Goal: Task Accomplishment & Management: Use online tool/utility

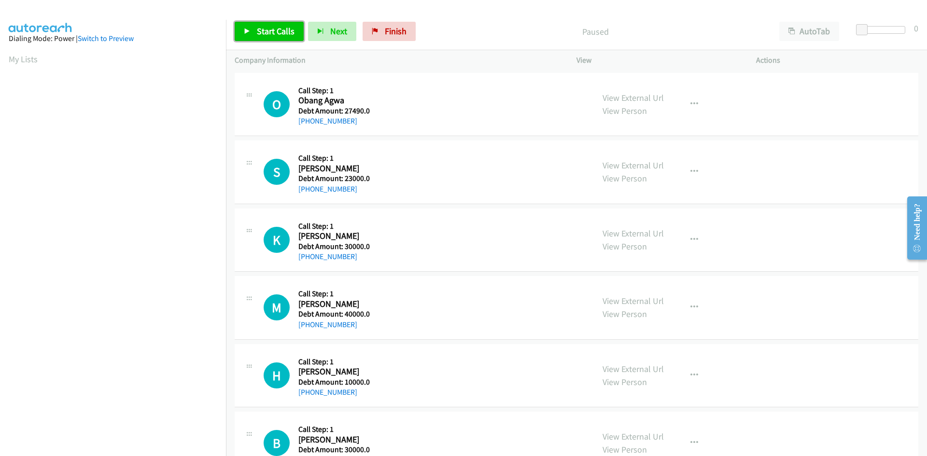
click at [269, 34] on span "Start Calls" at bounding box center [276, 31] width 38 height 11
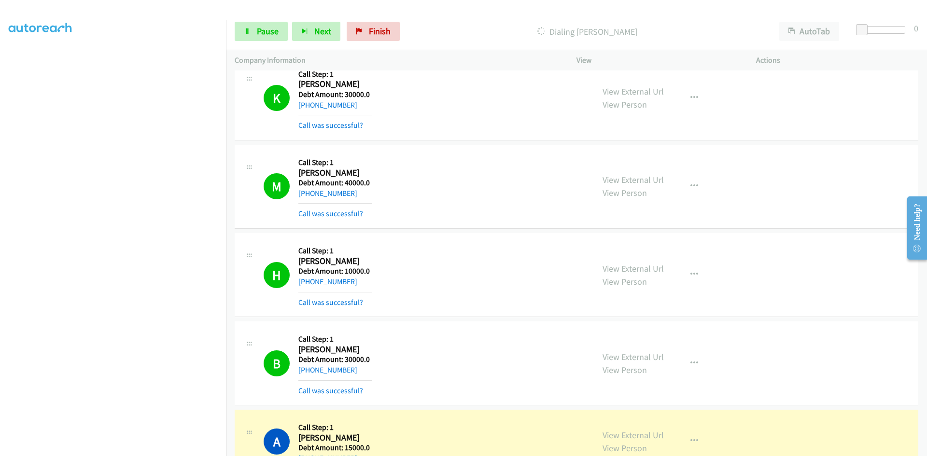
scroll to position [338, 0]
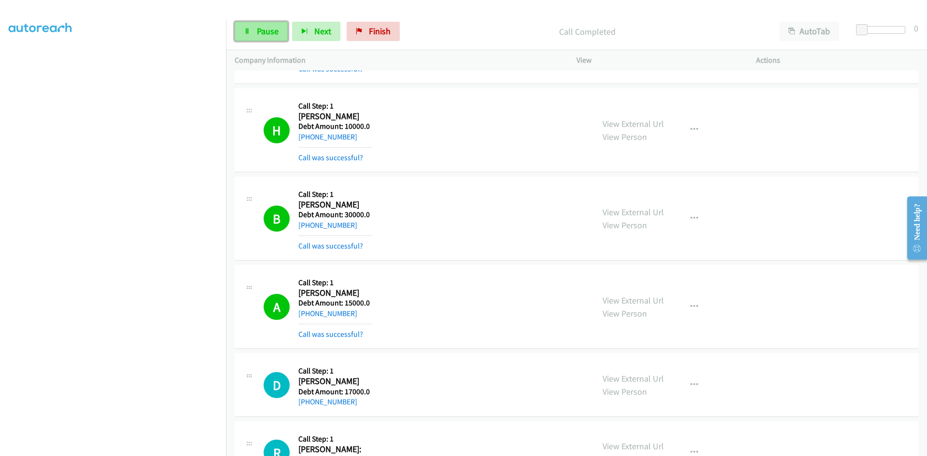
click at [253, 27] on link "Pause" at bounding box center [261, 31] width 53 height 19
click at [262, 34] on span "Start Calls" at bounding box center [276, 31] width 38 height 11
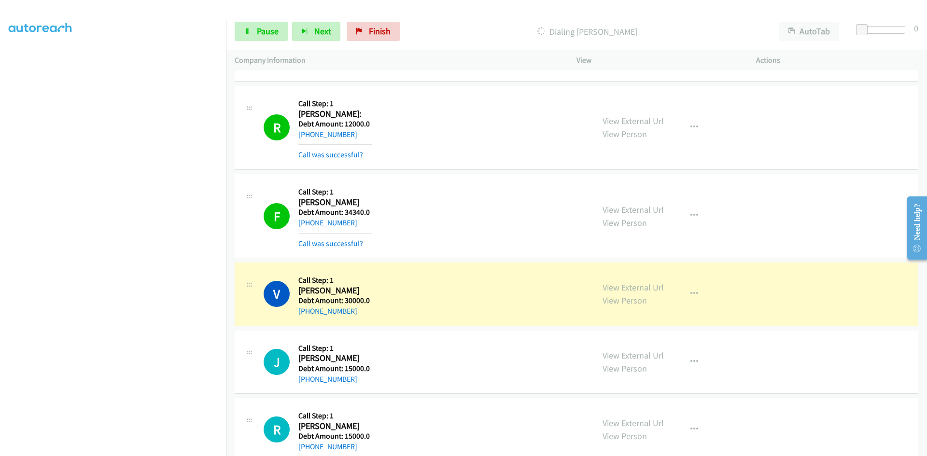
scroll to position [676, 0]
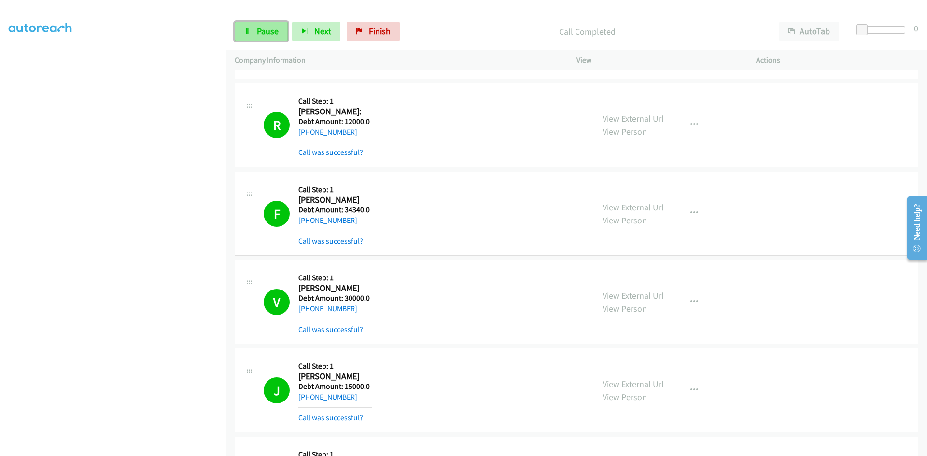
click at [268, 29] on span "Pause" at bounding box center [268, 31] width 22 height 11
click at [272, 22] on link "Start Calls" at bounding box center [269, 31] width 69 height 19
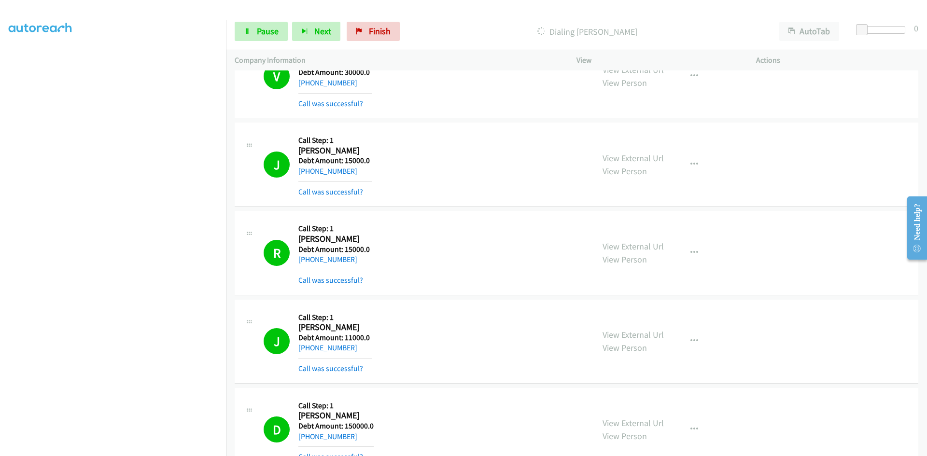
scroll to position [1014, 0]
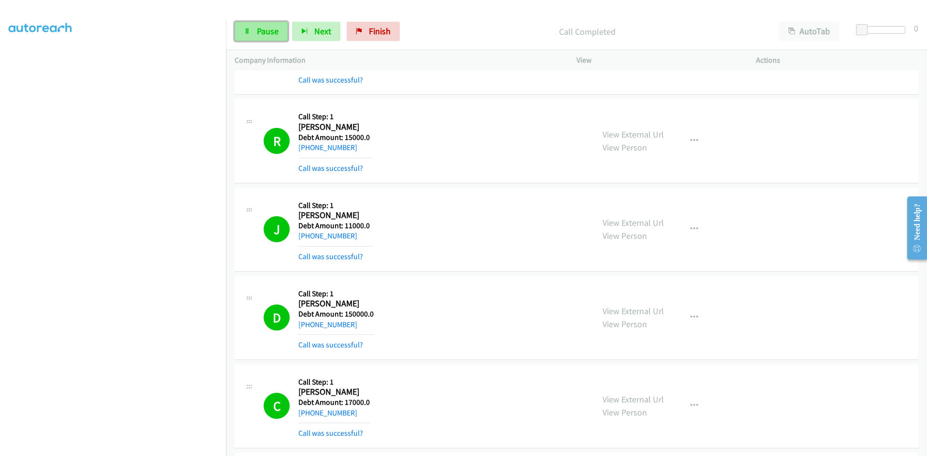
click at [251, 28] on link "Pause" at bounding box center [261, 31] width 53 height 19
click at [268, 30] on span "Start Calls" at bounding box center [276, 31] width 38 height 11
click at [276, 30] on span "Pause" at bounding box center [268, 31] width 22 height 11
click at [245, 24] on link "Start Calls" at bounding box center [269, 31] width 69 height 19
click at [249, 30] on icon at bounding box center [247, 31] width 7 height 7
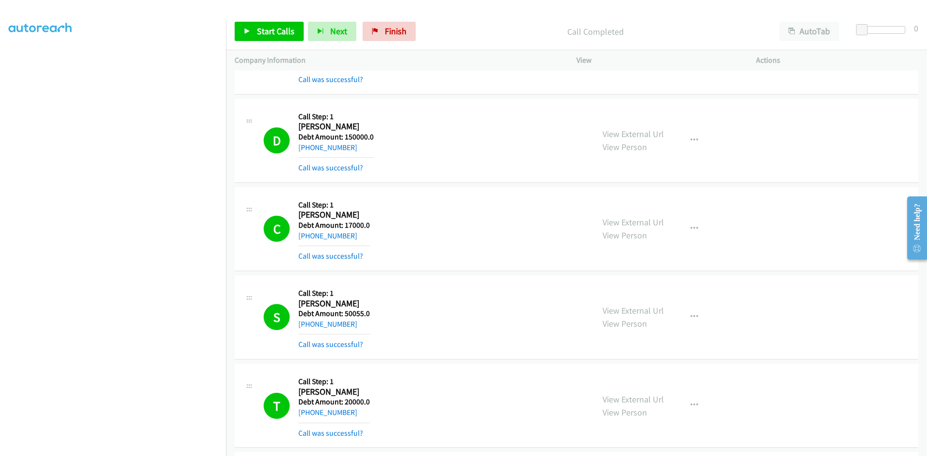
scroll to position [1256, 0]
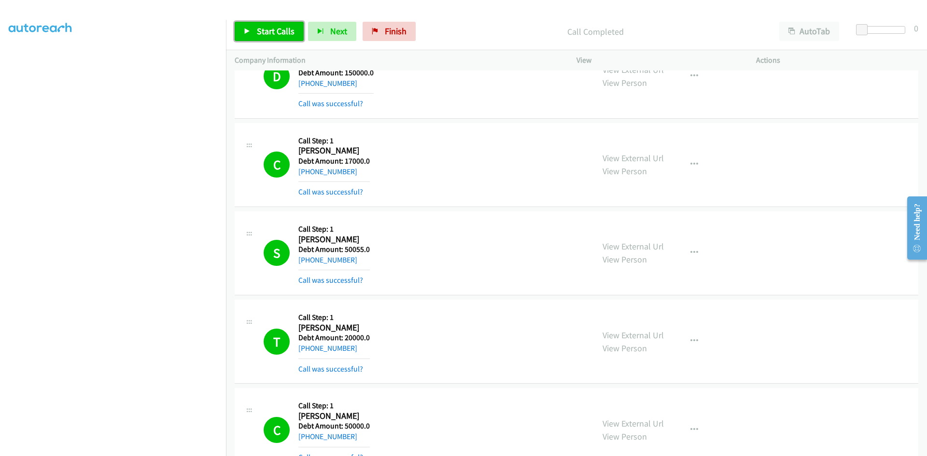
click at [260, 25] on link "Start Calls" at bounding box center [269, 31] width 69 height 19
click at [261, 30] on span "Pause" at bounding box center [268, 31] width 22 height 11
click at [264, 37] on link "Start Calls" at bounding box center [269, 31] width 69 height 19
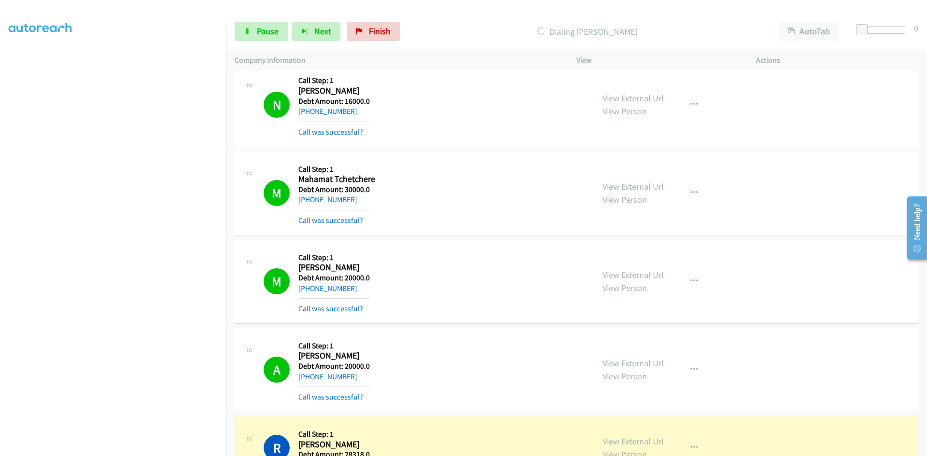
scroll to position [1835, 0]
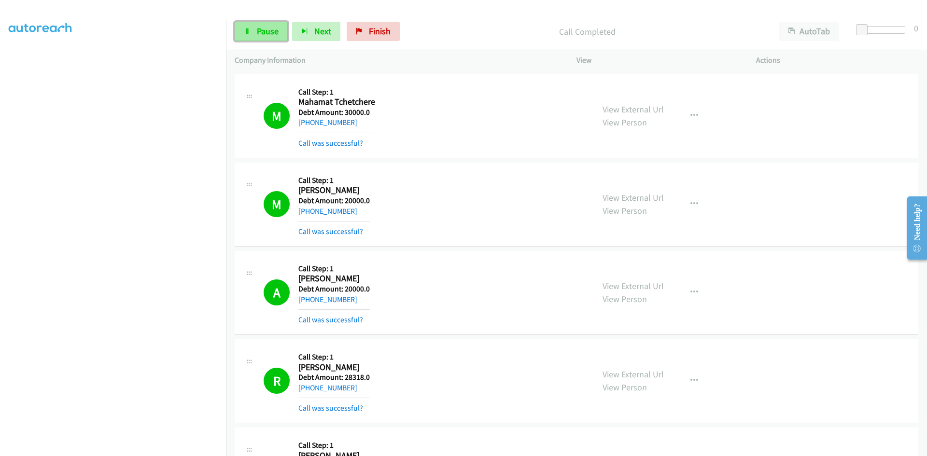
click at [247, 28] on icon at bounding box center [247, 31] width 7 height 7
click at [691, 416] on div "R Callback Scheduled Call Step: 1 Robert Sutton America/Denver Debt Amount: 283…" at bounding box center [577, 382] width 684 height 84
click at [263, 32] on span "Start Calls" at bounding box center [276, 31] width 38 height 11
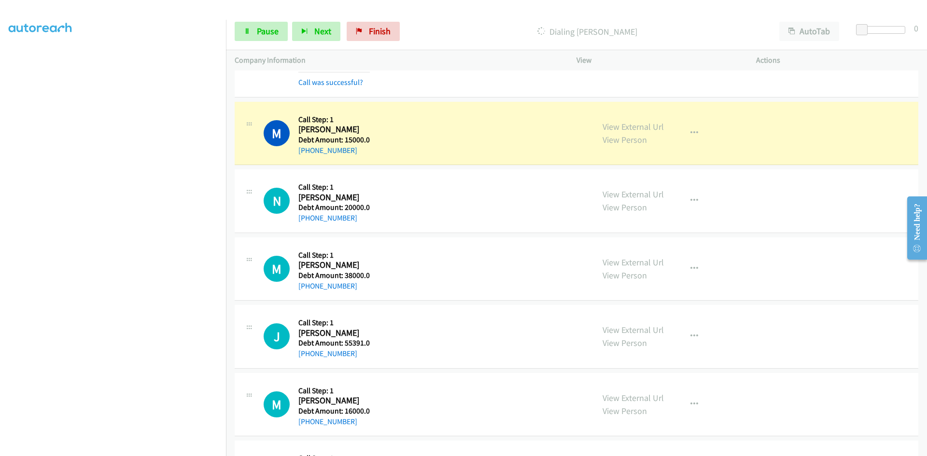
scroll to position [2608, 0]
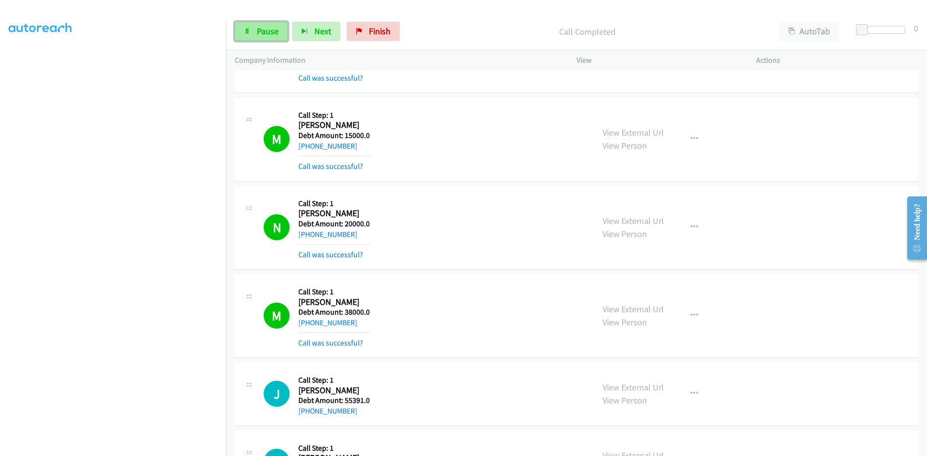
click at [266, 32] on span "Pause" at bounding box center [268, 31] width 22 height 11
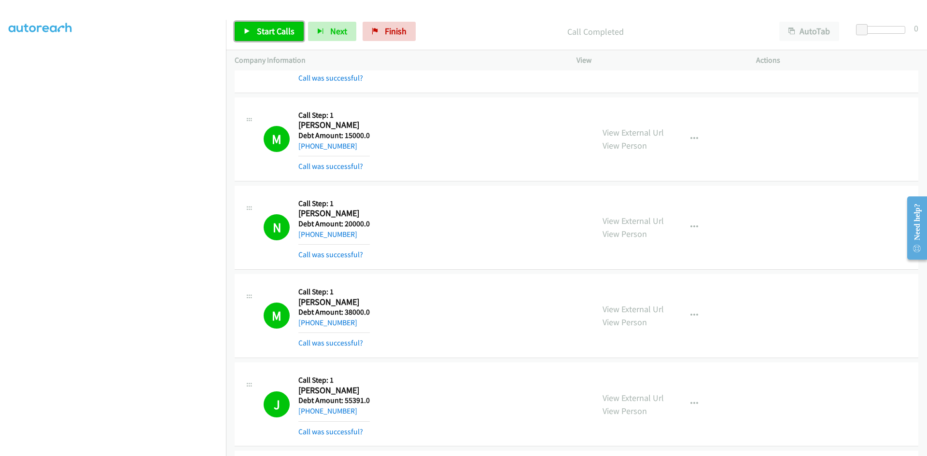
click at [268, 29] on span "Start Calls" at bounding box center [276, 31] width 38 height 11
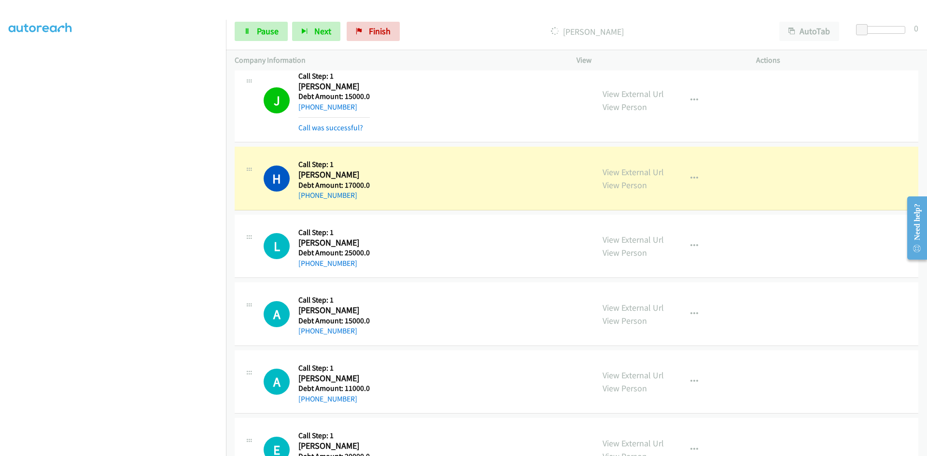
scroll to position [3091, 0]
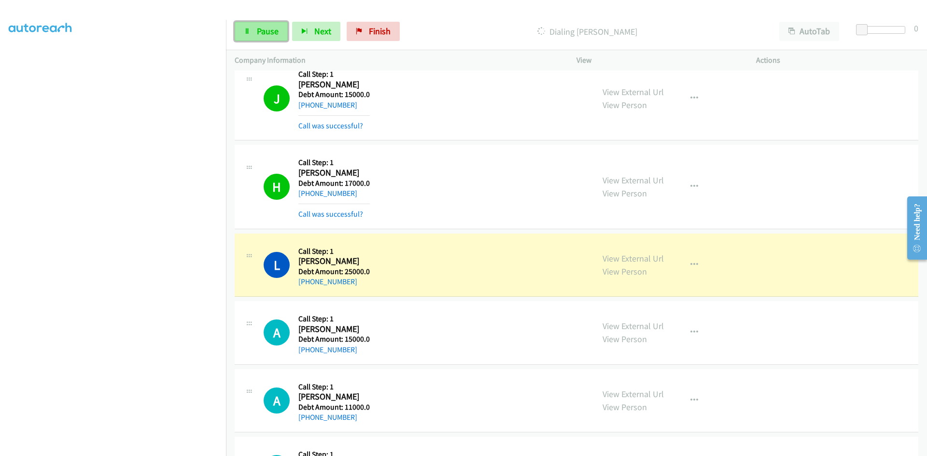
click at [271, 36] on span "Pause" at bounding box center [268, 31] width 22 height 11
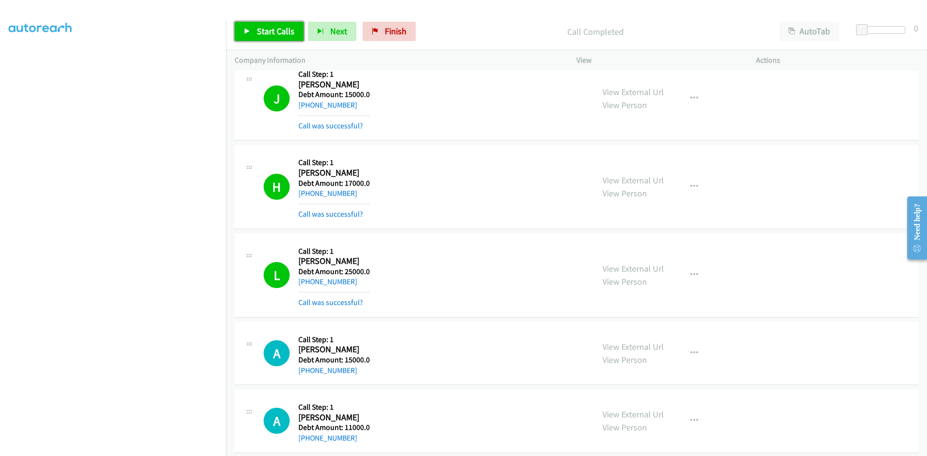
click at [260, 31] on span "Start Calls" at bounding box center [276, 31] width 38 height 11
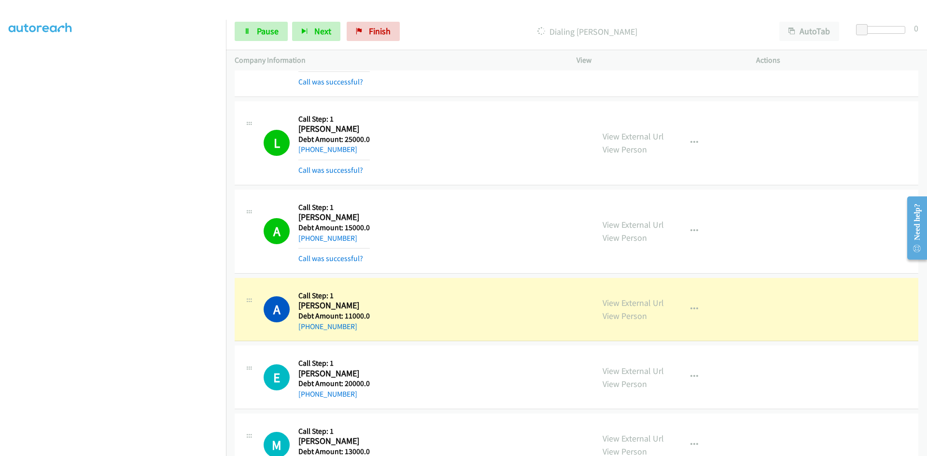
scroll to position [3236, 0]
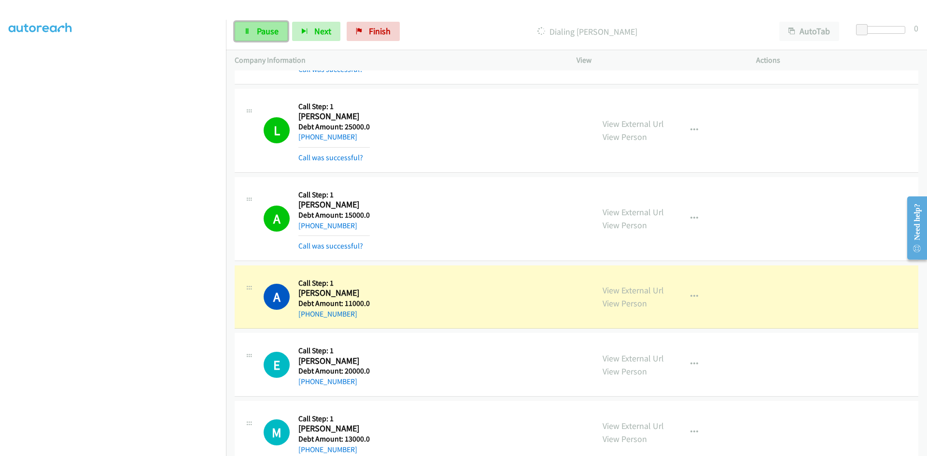
click at [262, 36] on span "Pause" at bounding box center [268, 31] width 22 height 11
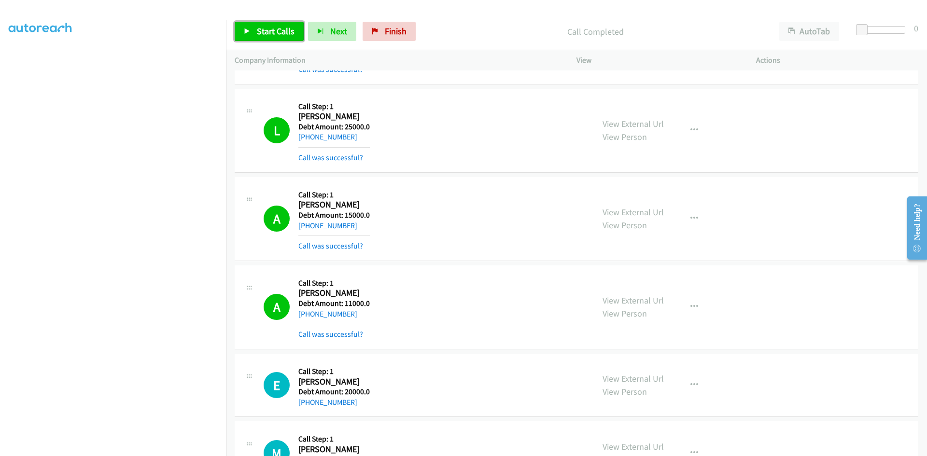
click at [279, 26] on span "Start Calls" at bounding box center [276, 31] width 38 height 11
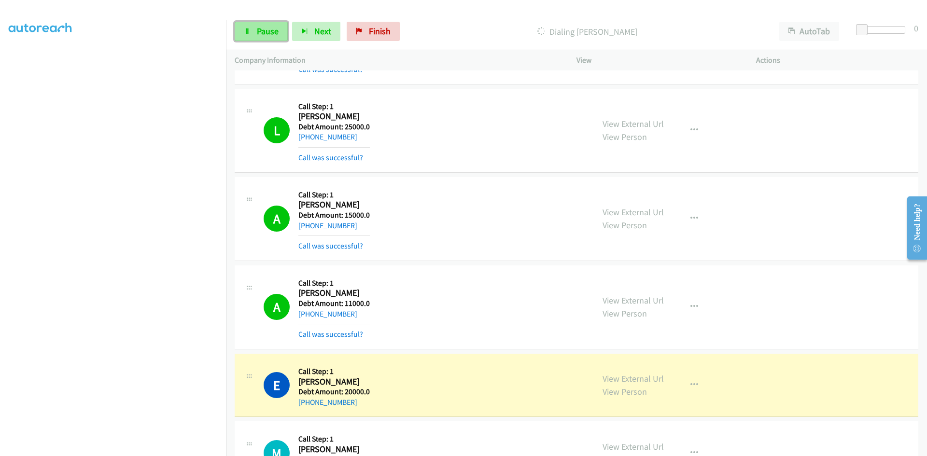
click at [251, 29] on link "Pause" at bounding box center [261, 31] width 53 height 19
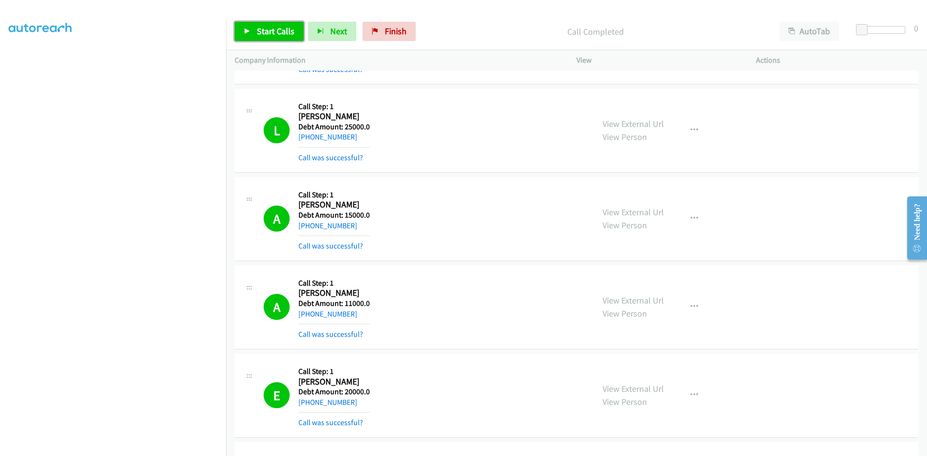
click at [263, 28] on span "Start Calls" at bounding box center [276, 31] width 38 height 11
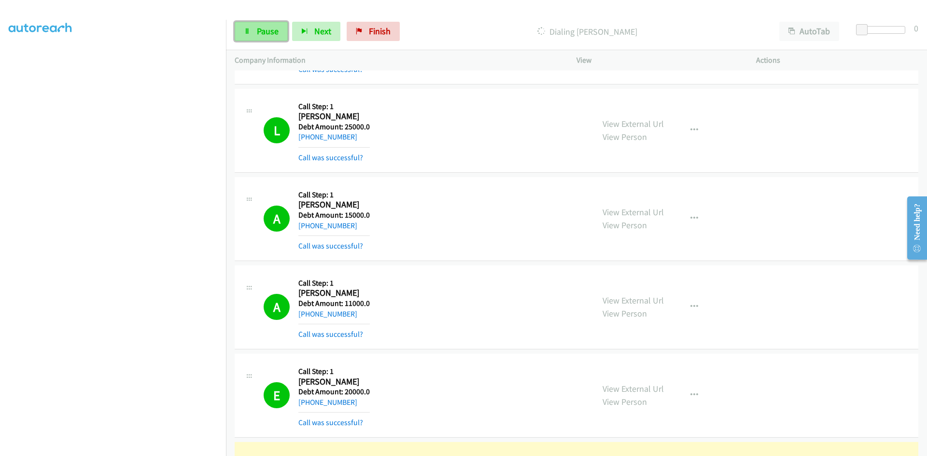
drag, startPoint x: 254, startPoint y: 28, endPoint x: 260, endPoint y: 1, distance: 27.4
click at [254, 28] on link "Pause" at bounding box center [261, 31] width 53 height 19
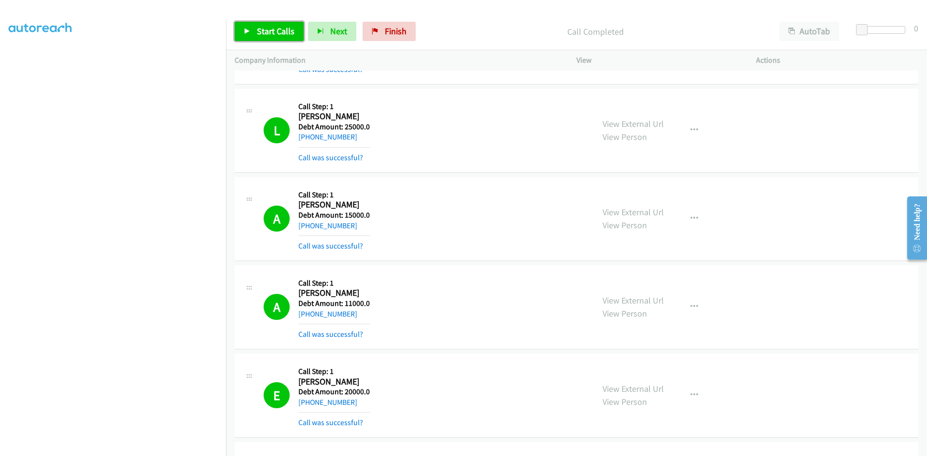
drag, startPoint x: 276, startPoint y: 26, endPoint x: 260, endPoint y: 33, distance: 17.5
click at [276, 26] on span "Start Calls" at bounding box center [276, 31] width 38 height 11
click at [256, 29] on link "Pause" at bounding box center [261, 31] width 53 height 19
click at [260, 27] on span "Start Calls" at bounding box center [276, 31] width 38 height 11
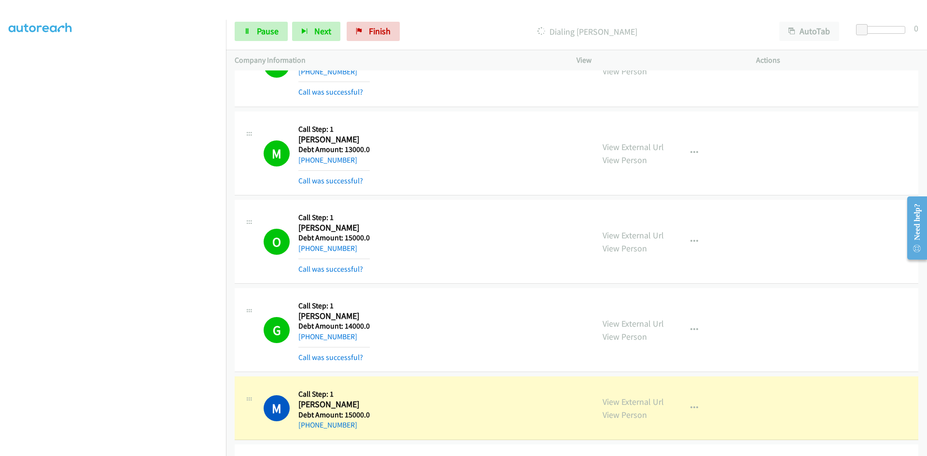
scroll to position [3670, 0]
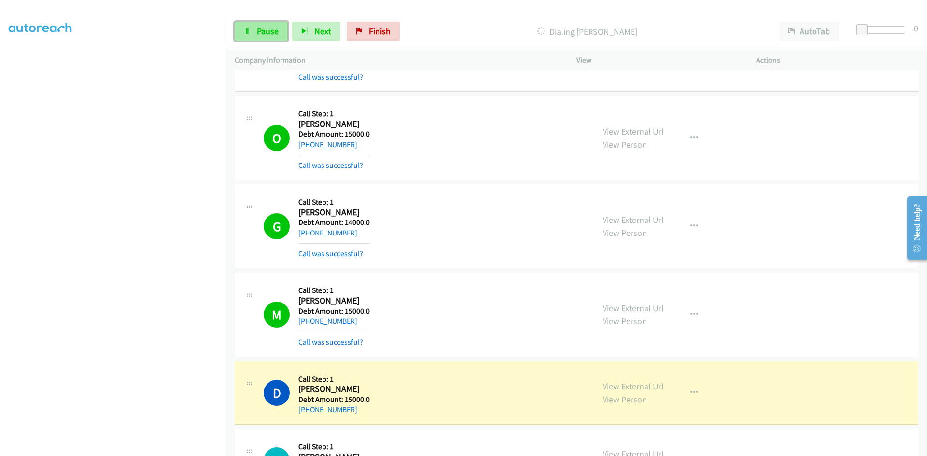
click at [260, 33] on span "Pause" at bounding box center [268, 31] width 22 height 11
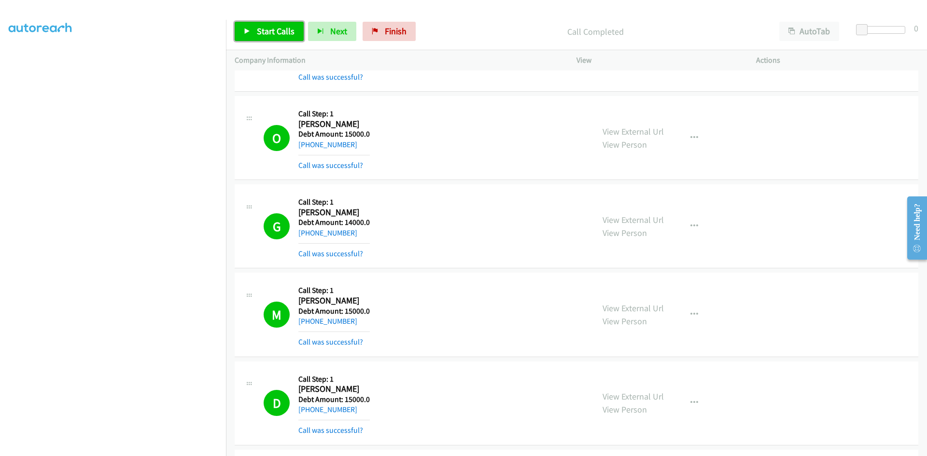
click at [255, 28] on link "Start Calls" at bounding box center [269, 31] width 69 height 19
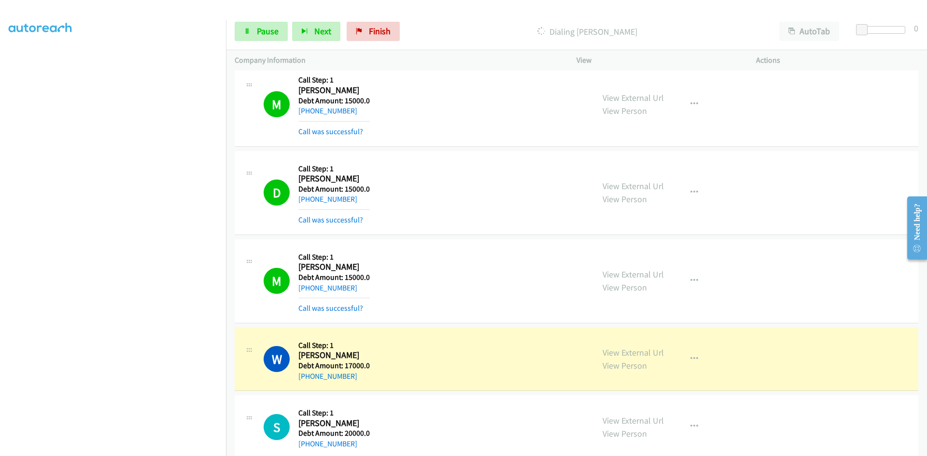
scroll to position [3912, 0]
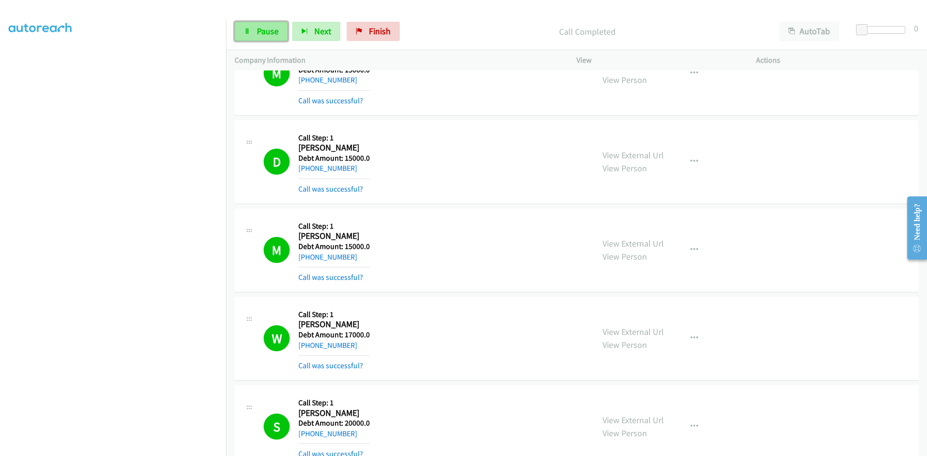
click at [268, 38] on link "Pause" at bounding box center [261, 31] width 53 height 19
click at [283, 26] on span "Start Calls" at bounding box center [276, 31] width 38 height 11
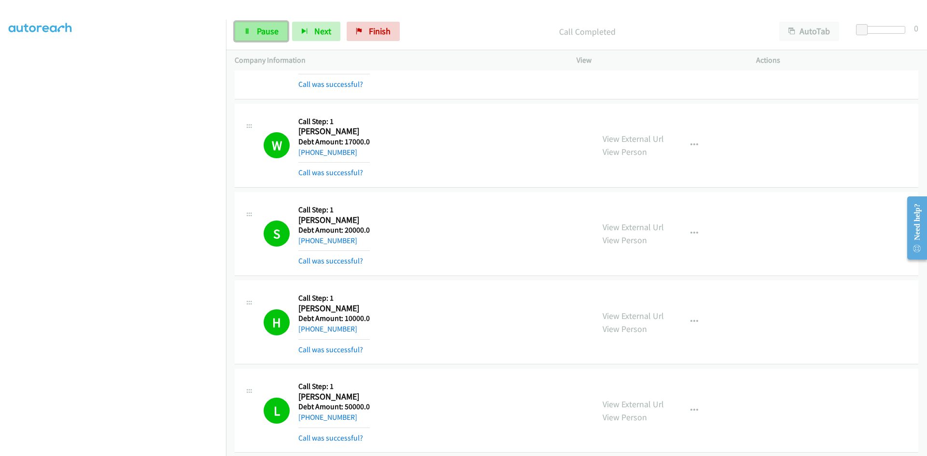
click at [269, 29] on span "Pause" at bounding box center [268, 31] width 22 height 11
drag, startPoint x: 278, startPoint y: 29, endPoint x: 290, endPoint y: 19, distance: 15.7
click at [278, 29] on span "Start Calls" at bounding box center [276, 31] width 38 height 11
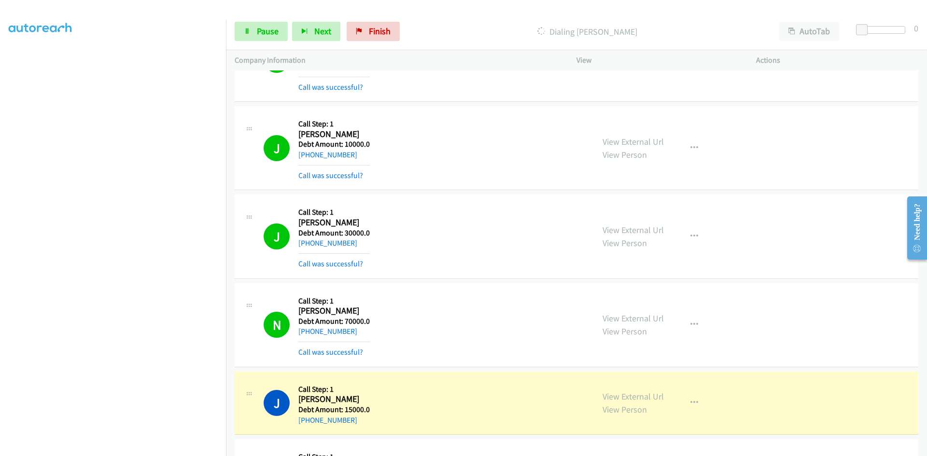
scroll to position [5023, 0]
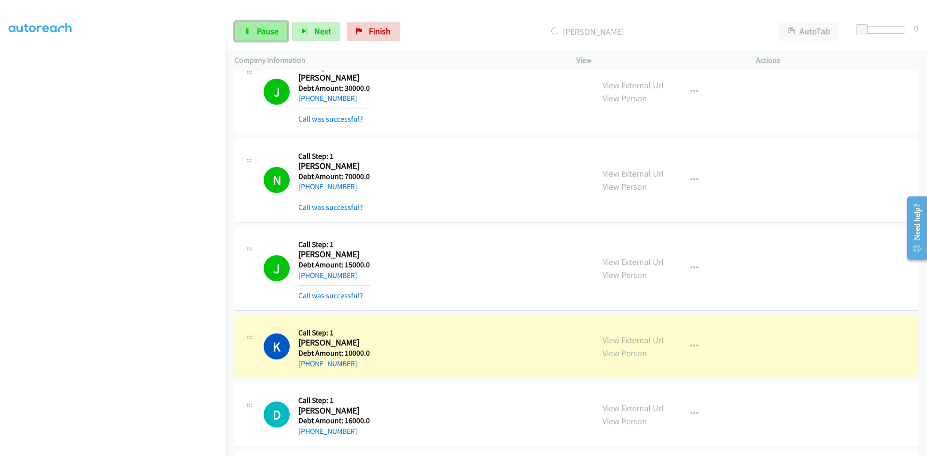
click at [259, 35] on span "Pause" at bounding box center [268, 31] width 22 height 11
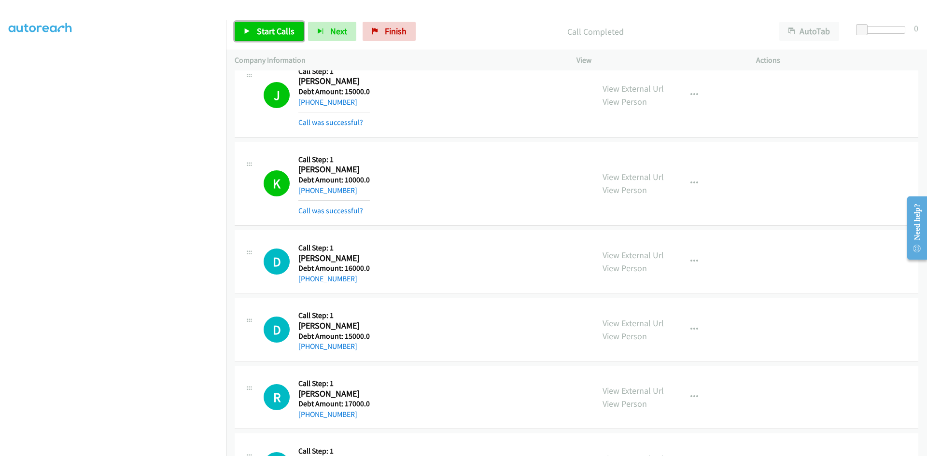
scroll to position [5195, 0]
click at [251, 26] on link "Start Calls" at bounding box center [269, 31] width 69 height 19
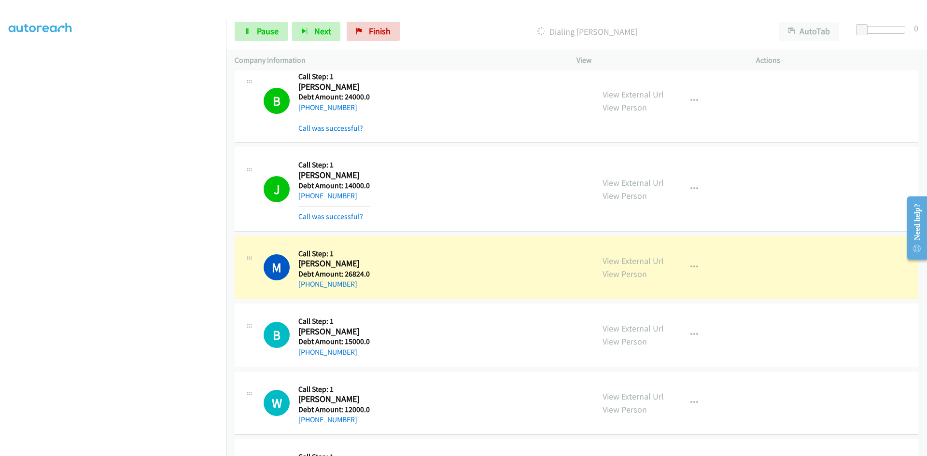
scroll to position [5726, 0]
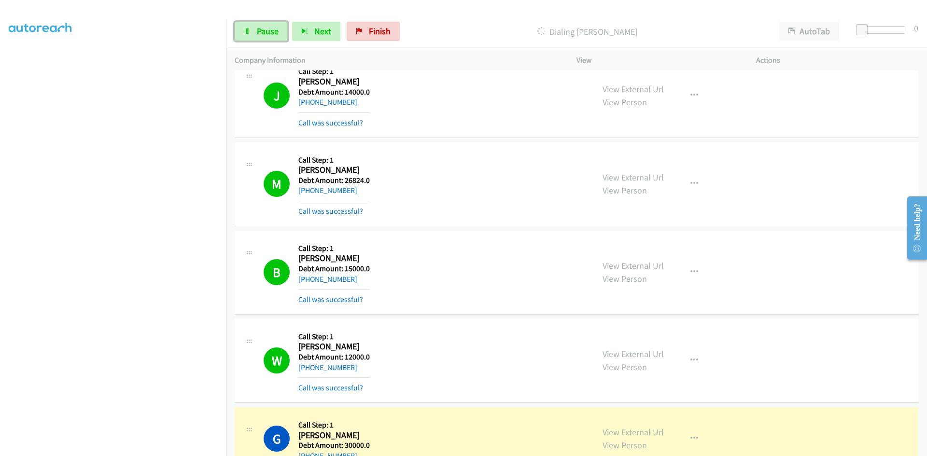
drag, startPoint x: 258, startPoint y: 28, endPoint x: 248, endPoint y: 0, distance: 29.3
click at [258, 28] on span "Pause" at bounding box center [268, 31] width 22 height 11
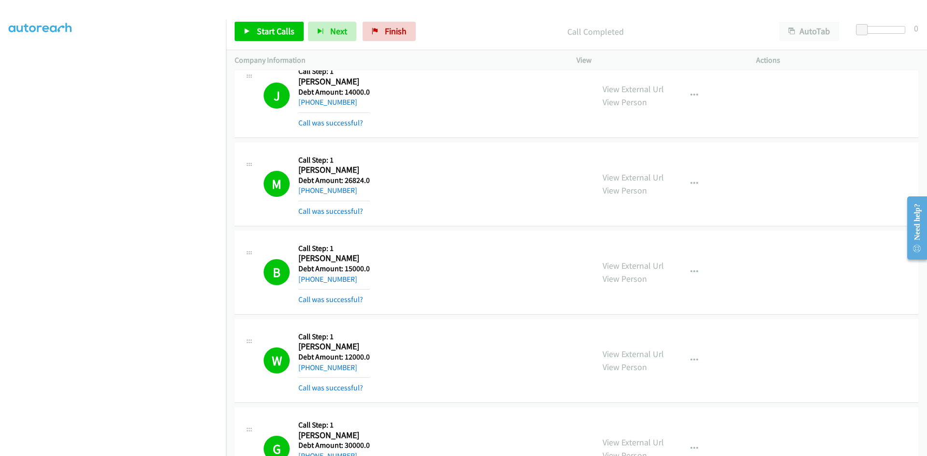
scroll to position [5968, 0]
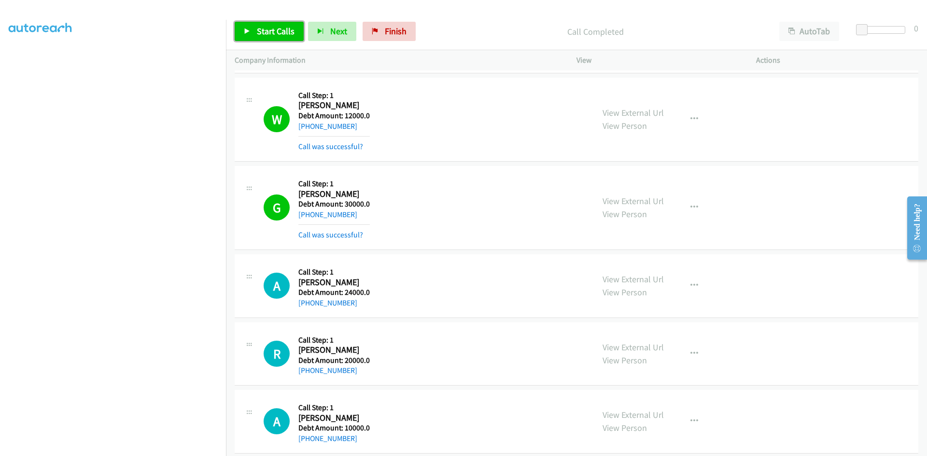
click at [256, 27] on link "Start Calls" at bounding box center [269, 31] width 69 height 19
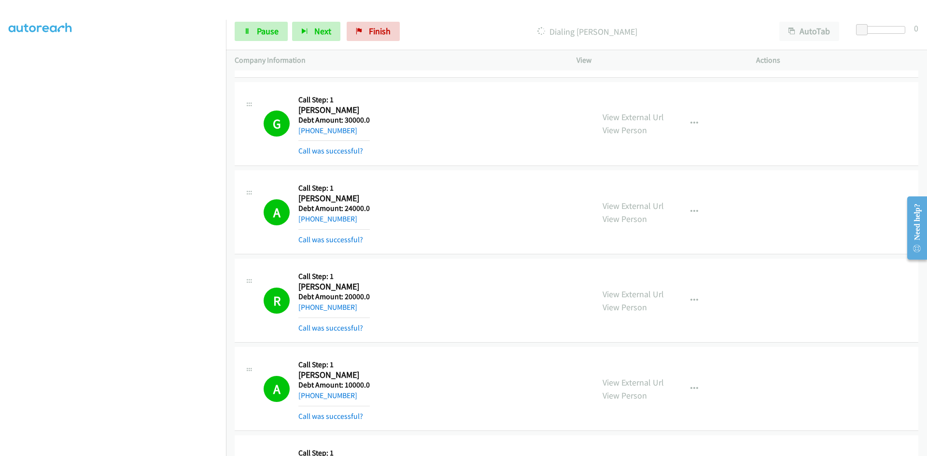
scroll to position [6161, 0]
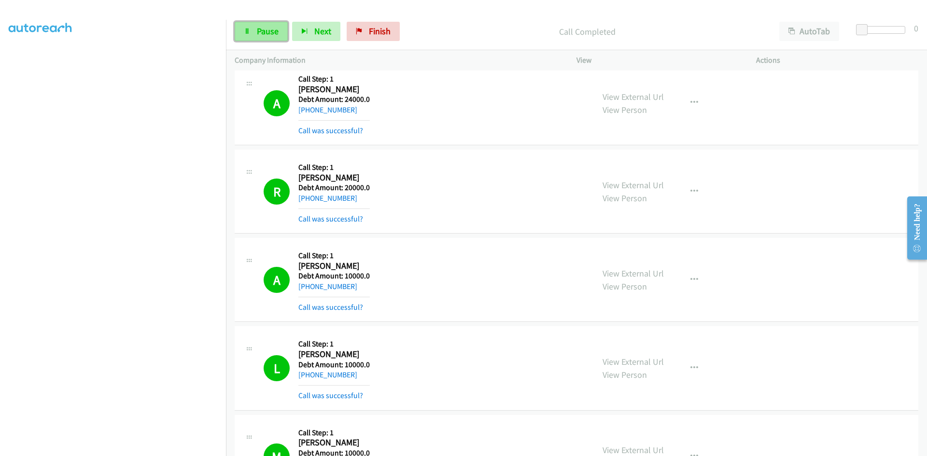
click at [273, 30] on span "Pause" at bounding box center [268, 31] width 22 height 11
click at [268, 26] on span "Start Calls" at bounding box center [276, 31] width 38 height 11
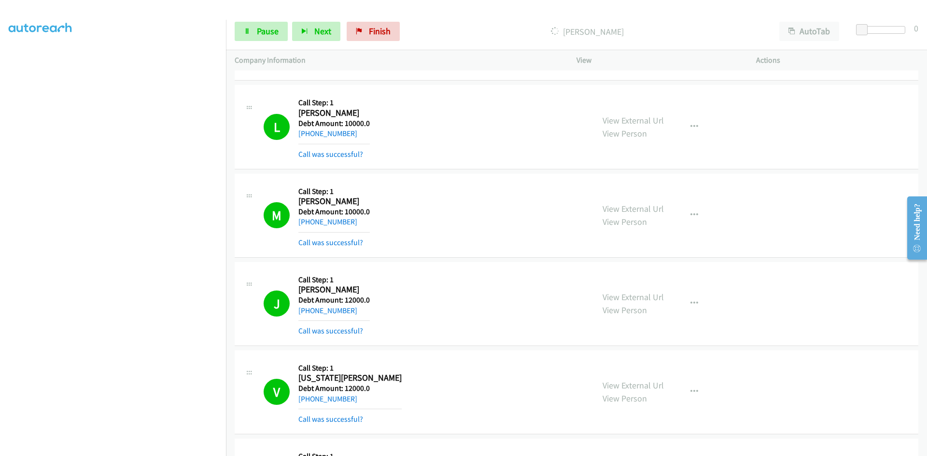
scroll to position [6644, 0]
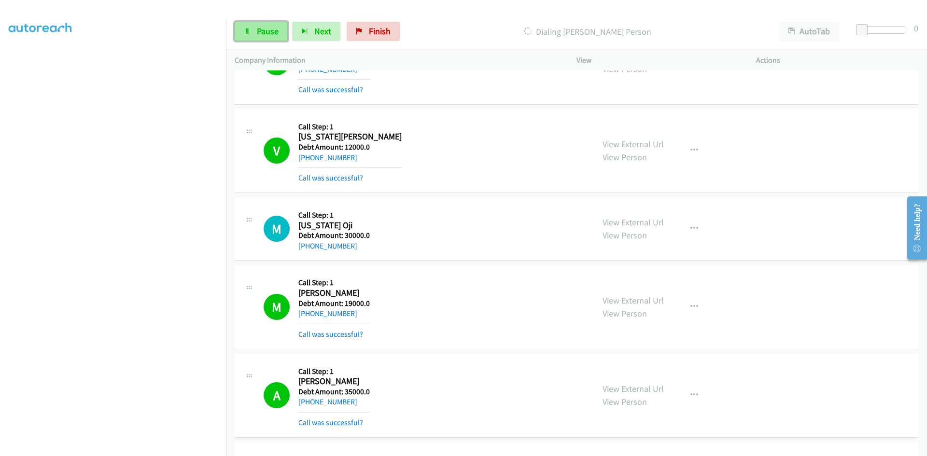
click at [271, 39] on link "Pause" at bounding box center [261, 31] width 53 height 19
click at [260, 28] on span "Start Calls" at bounding box center [276, 31] width 38 height 11
click at [258, 28] on span "Pause" at bounding box center [268, 31] width 22 height 11
click at [259, 28] on span "Start Calls" at bounding box center [276, 31] width 38 height 11
click at [271, 31] on span "Pause" at bounding box center [268, 31] width 22 height 11
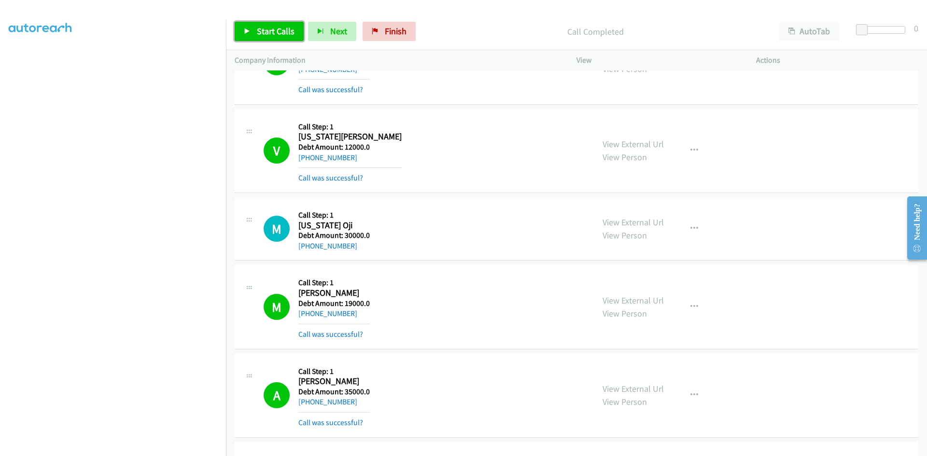
click at [264, 32] on span "Start Calls" at bounding box center [276, 31] width 38 height 11
click at [270, 35] on span "Pause" at bounding box center [268, 31] width 22 height 11
drag, startPoint x: 256, startPoint y: 30, endPoint x: 250, endPoint y: 36, distance: 8.9
click at [257, 29] on span "Start Calls" at bounding box center [276, 31] width 38 height 11
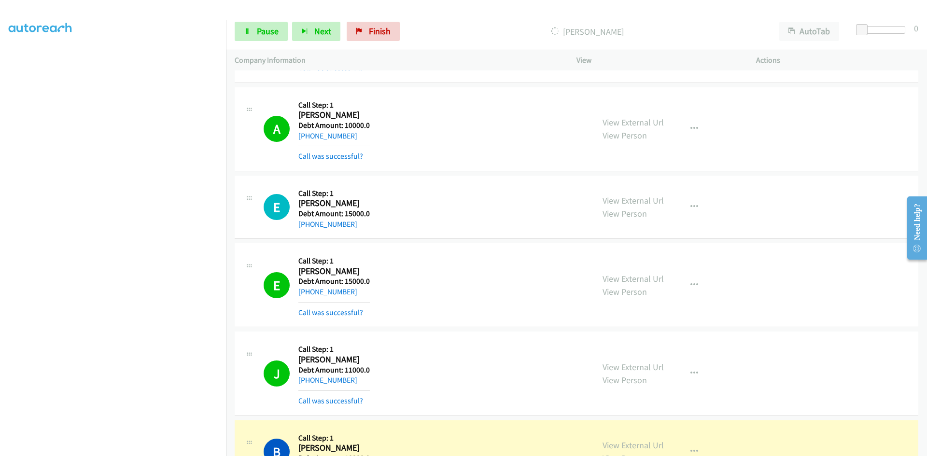
scroll to position [7948, 0]
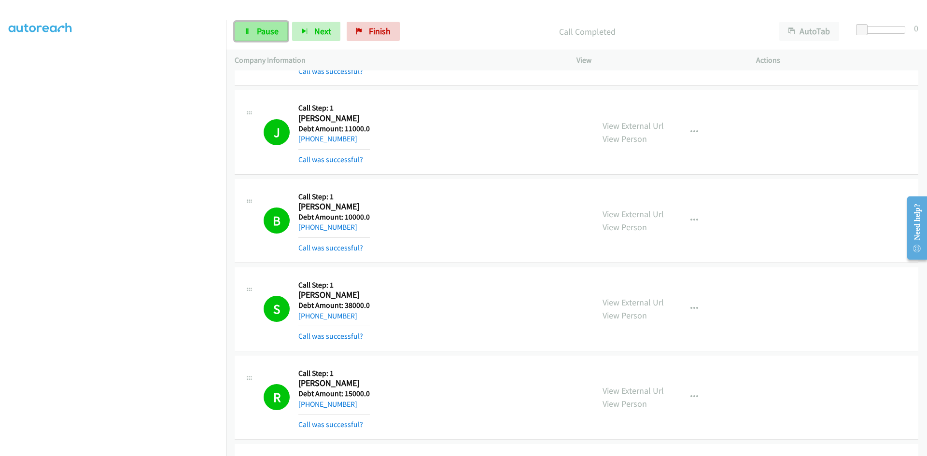
click at [257, 28] on span "Pause" at bounding box center [268, 31] width 22 height 11
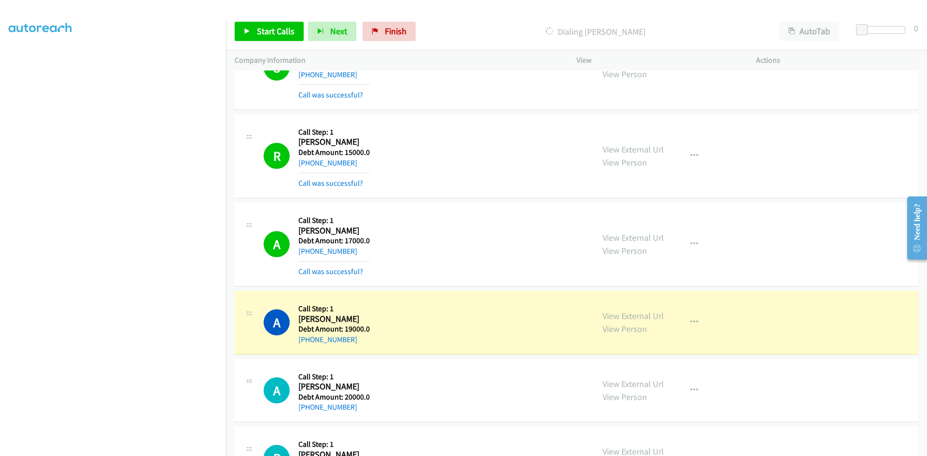
scroll to position [7996, 0]
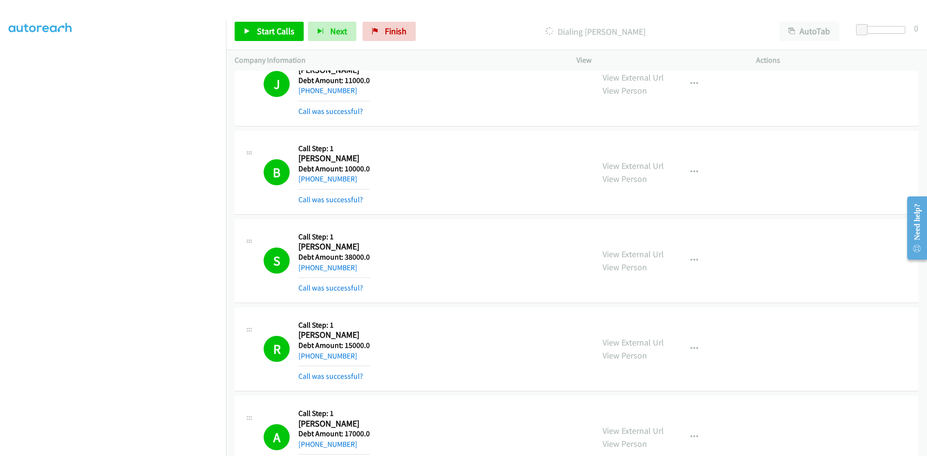
click at [590, 35] on p "Dialing Angela Winkers" at bounding box center [595, 31] width 333 height 13
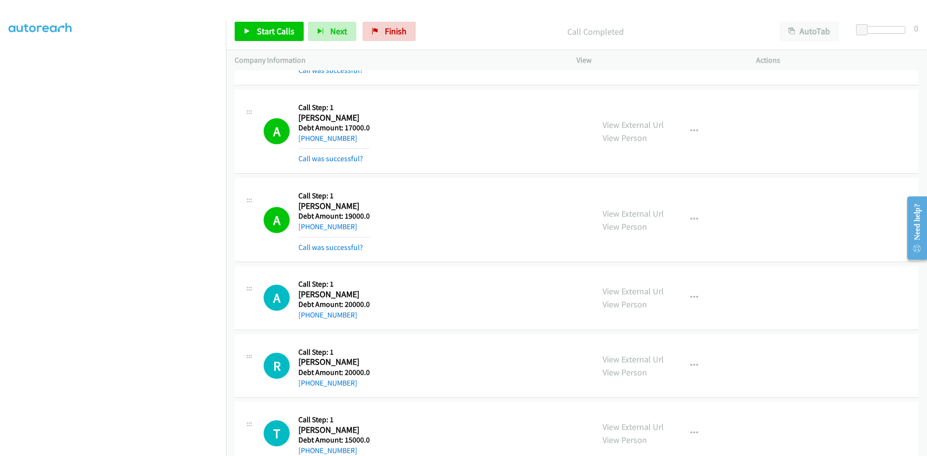
scroll to position [8479, 0]
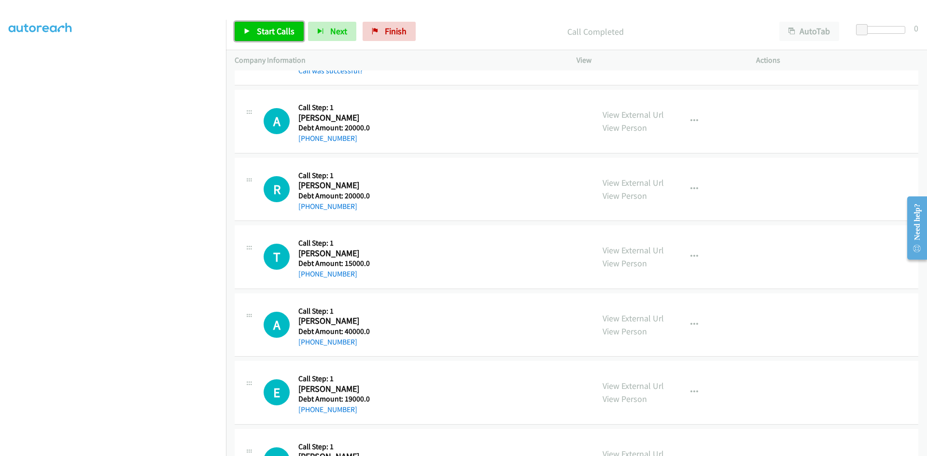
click at [281, 33] on span "Start Calls" at bounding box center [276, 31] width 38 height 11
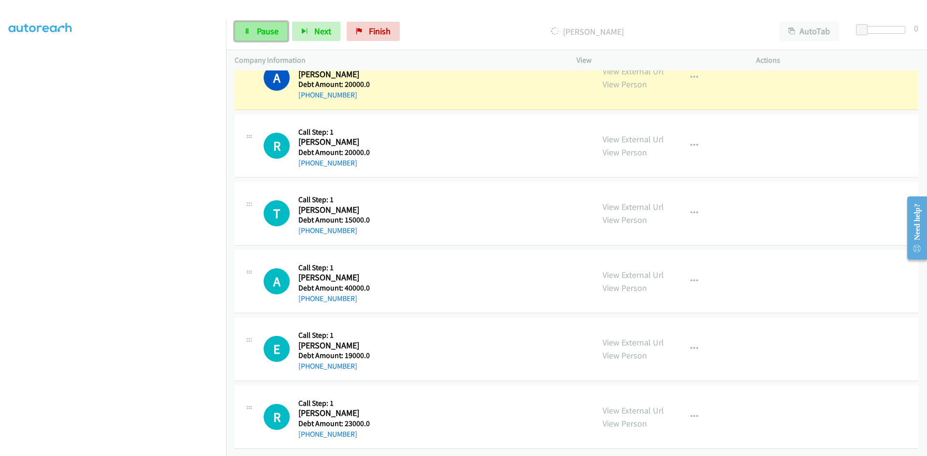
click at [257, 33] on span "Pause" at bounding box center [268, 31] width 22 height 11
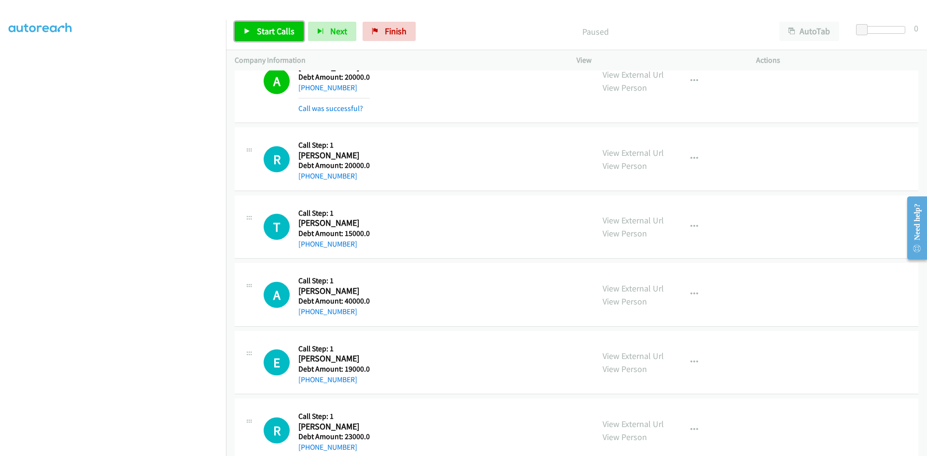
click at [247, 32] on icon at bounding box center [247, 31] width 7 height 7
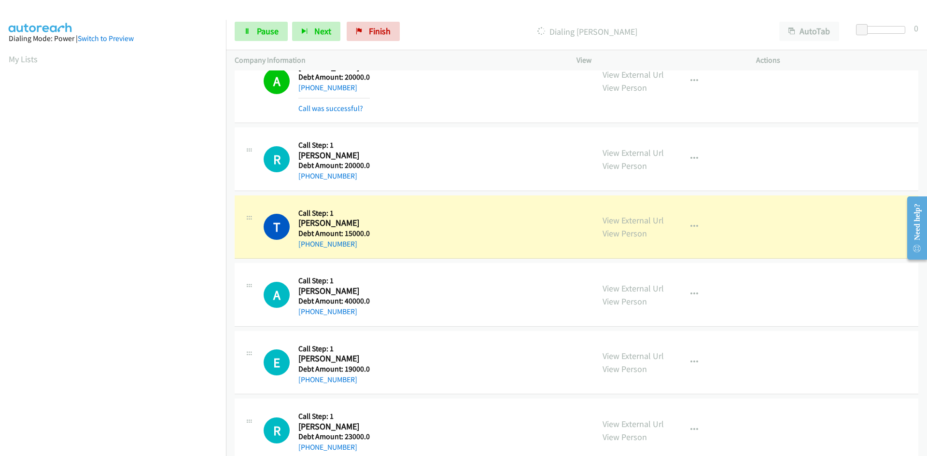
scroll to position [85, 0]
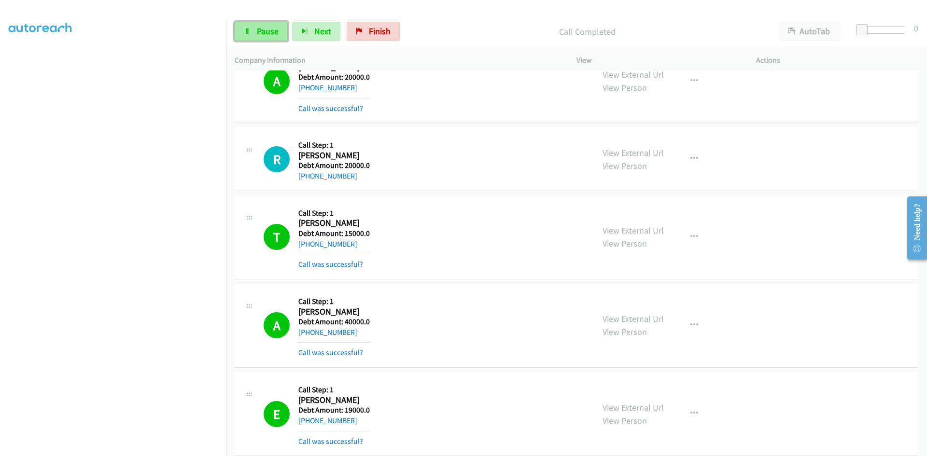
drag, startPoint x: 269, startPoint y: 28, endPoint x: 275, endPoint y: 28, distance: 6.3
click at [269, 28] on span "Pause" at bounding box center [268, 31] width 22 height 11
click at [279, 31] on span "Start Calls" at bounding box center [276, 31] width 38 height 11
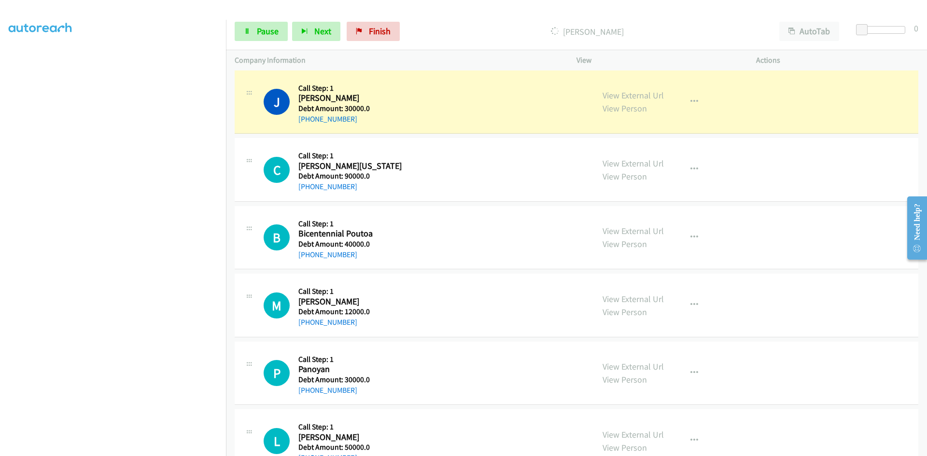
scroll to position [9345, 0]
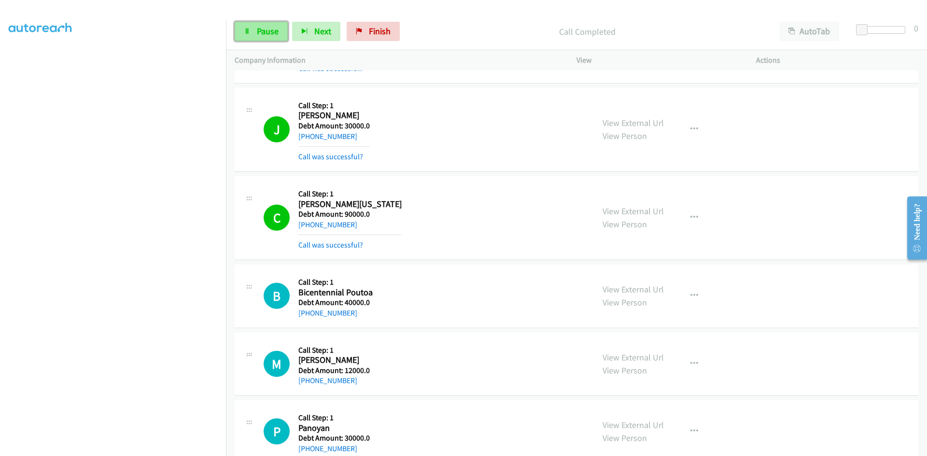
click at [260, 30] on span "Pause" at bounding box center [268, 31] width 22 height 11
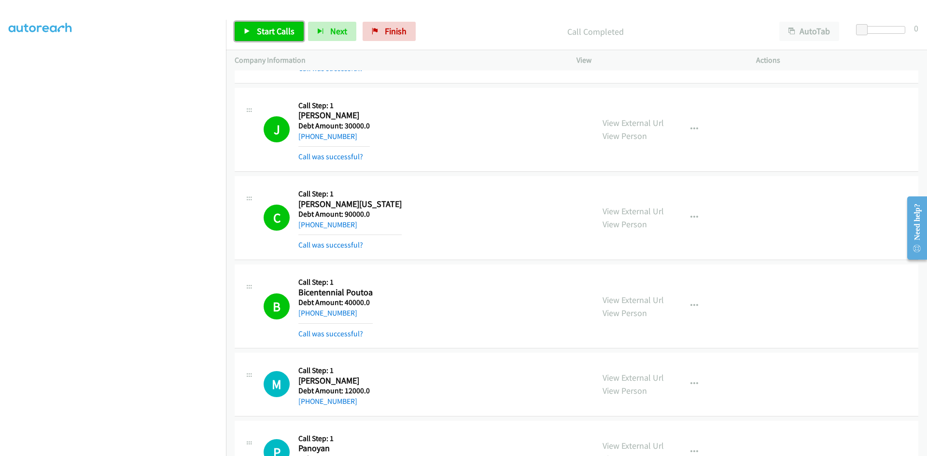
click at [261, 25] on link "Start Calls" at bounding box center [269, 31] width 69 height 19
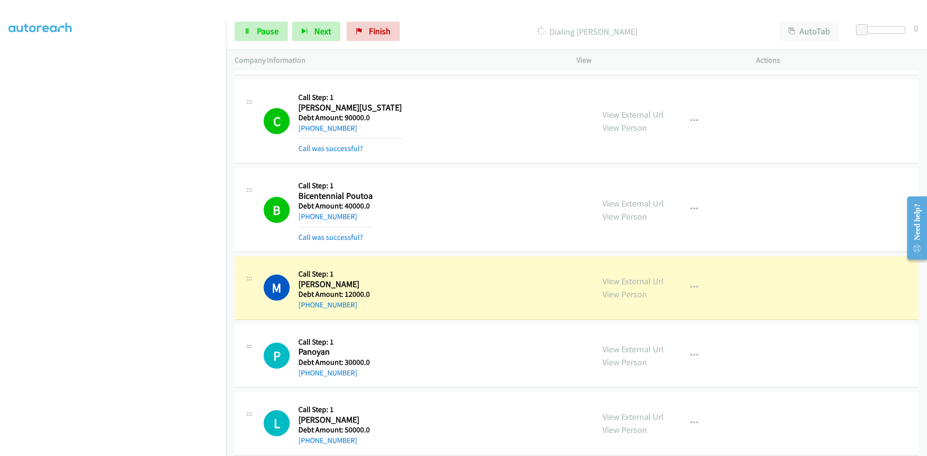
scroll to position [9455, 0]
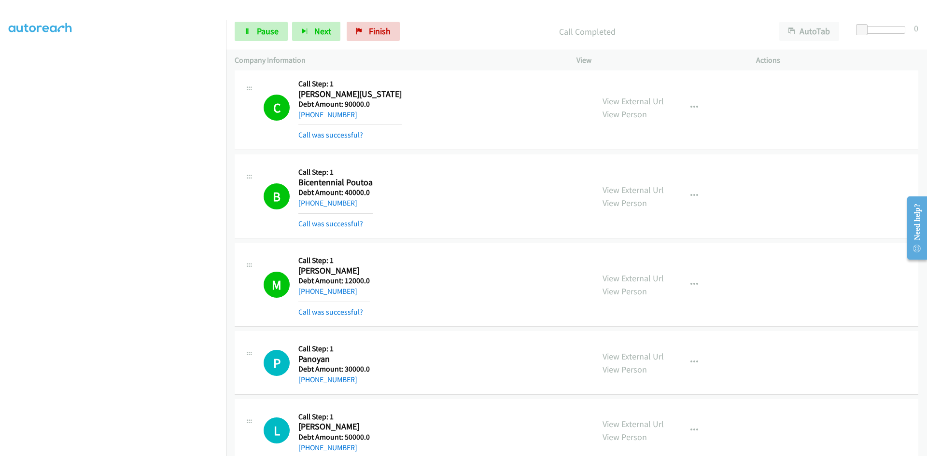
click at [338, 283] on h5 "Debt Amount: 12000.0" at bounding box center [333, 281] width 71 height 10
click at [338, 280] on h5 "Debt Amount: 12000.0" at bounding box center [333, 281] width 71 height 10
click at [251, 28] on link "Pause" at bounding box center [261, 31] width 53 height 19
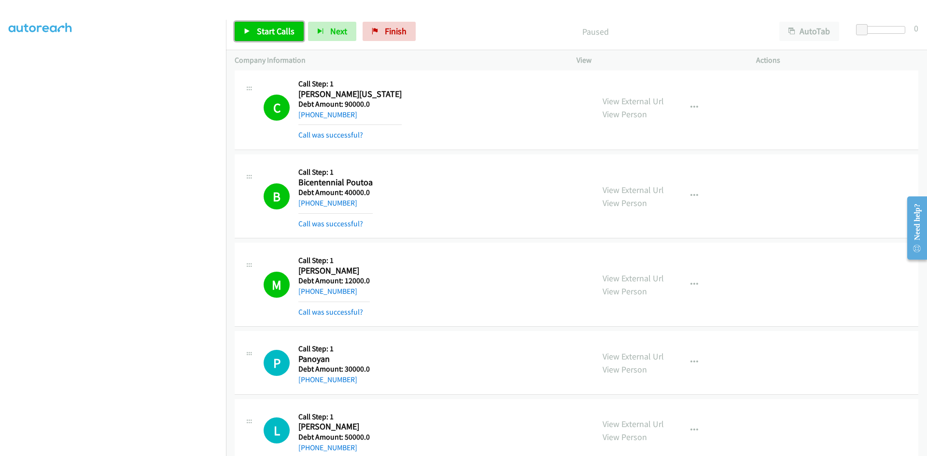
click at [251, 28] on link "Start Calls" at bounding box center [269, 31] width 69 height 19
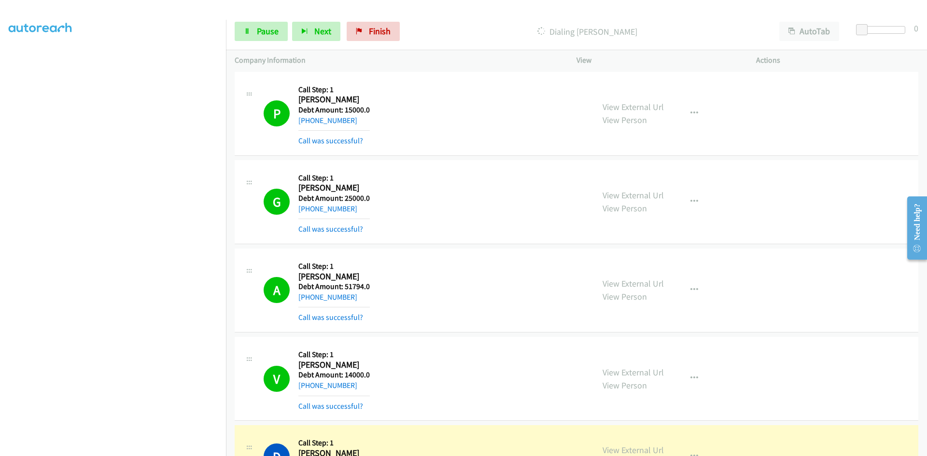
scroll to position [10228, 0]
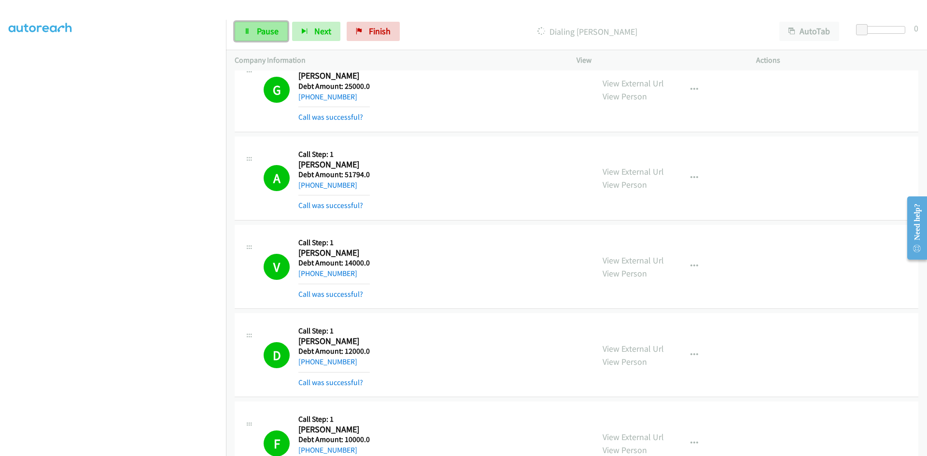
click at [265, 34] on span "Pause" at bounding box center [268, 31] width 22 height 11
click at [245, 30] on icon at bounding box center [247, 31] width 7 height 7
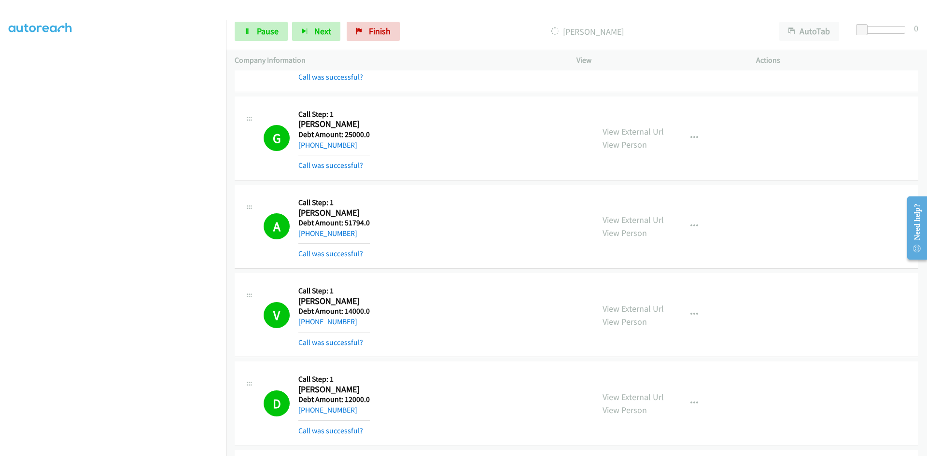
scroll to position [10200, 0]
drag, startPoint x: 258, startPoint y: 34, endPoint x: 244, endPoint y: 56, distance: 25.4
click at [259, 34] on span "Pause" at bounding box center [268, 31] width 22 height 11
click at [265, 29] on span "Start Calls" at bounding box center [276, 31] width 38 height 11
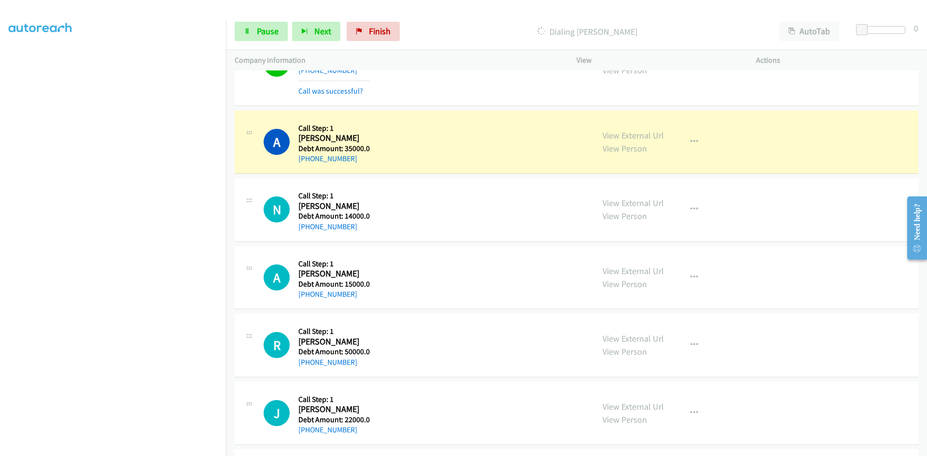
scroll to position [11697, 0]
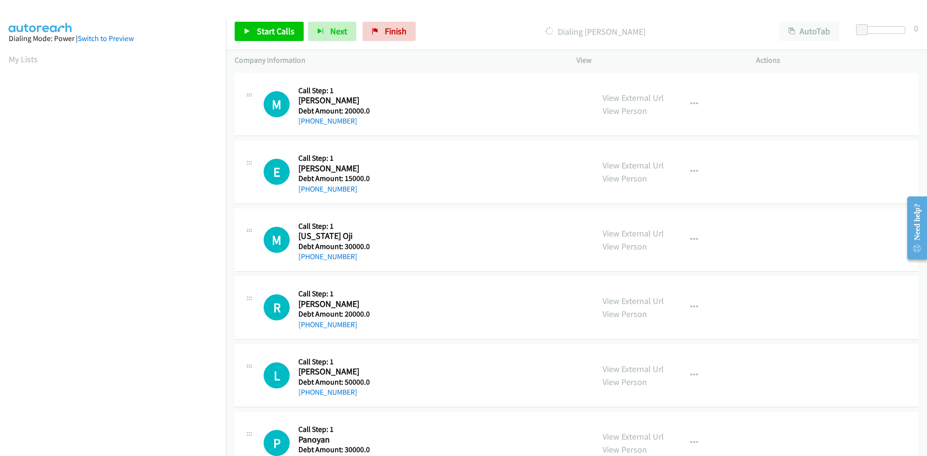
scroll to position [85, 0]
click at [274, 23] on link "Start Calls" at bounding box center [269, 31] width 69 height 19
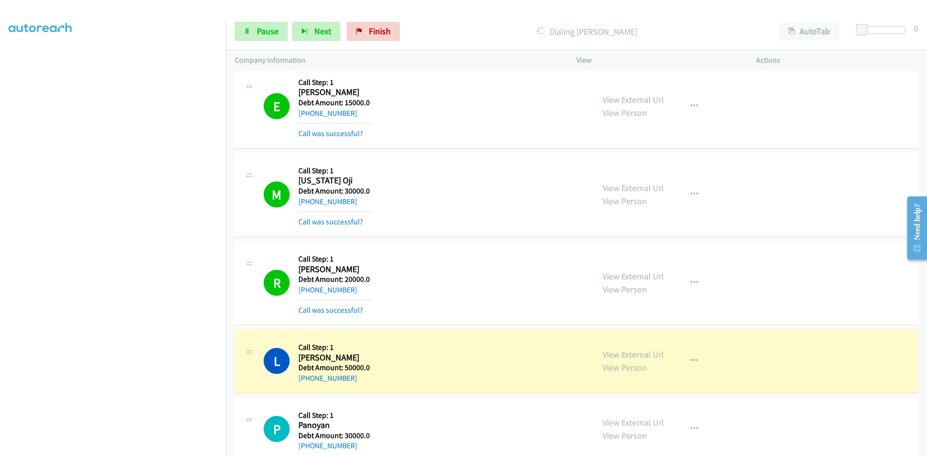
scroll to position [85, 0]
click at [257, 33] on span "Pause" at bounding box center [268, 31] width 22 height 11
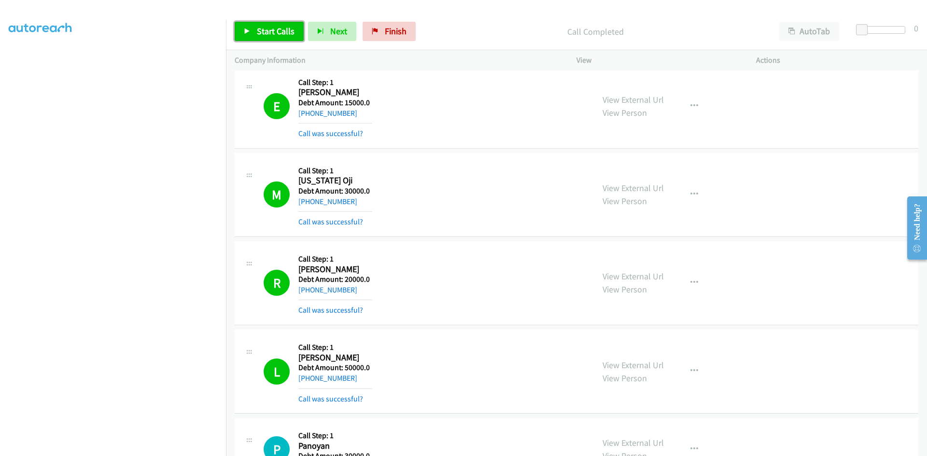
click at [251, 30] on link "Start Calls" at bounding box center [269, 31] width 69 height 19
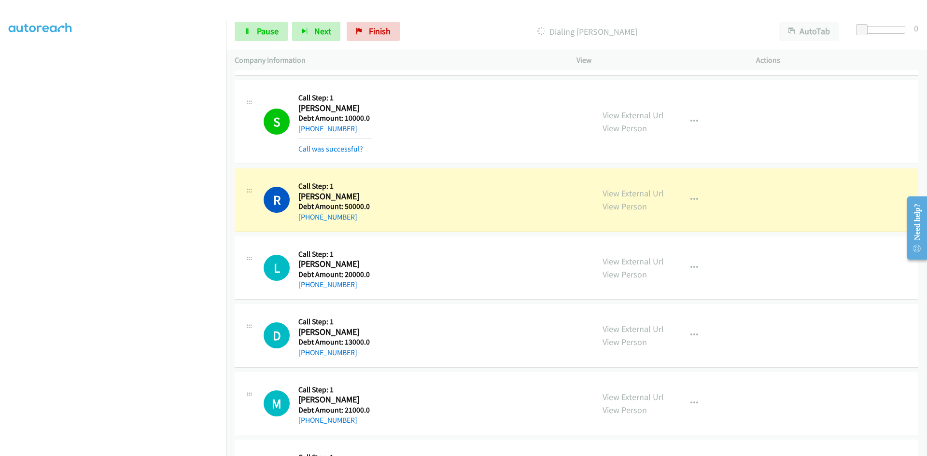
scroll to position [966, 0]
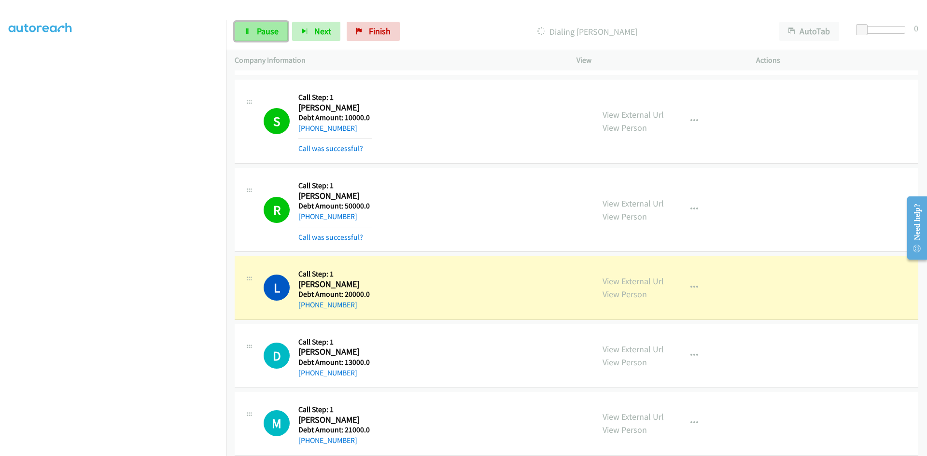
click at [256, 25] on link "Pause" at bounding box center [261, 31] width 53 height 19
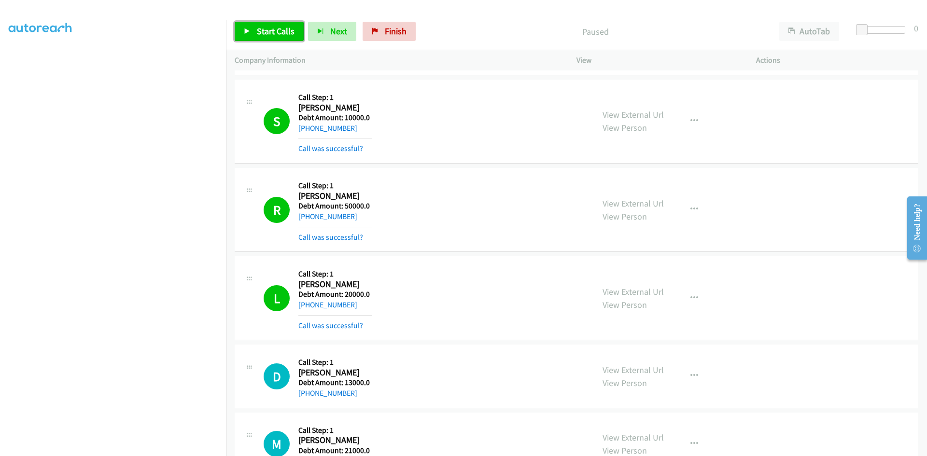
click at [250, 35] on link "Start Calls" at bounding box center [269, 31] width 69 height 19
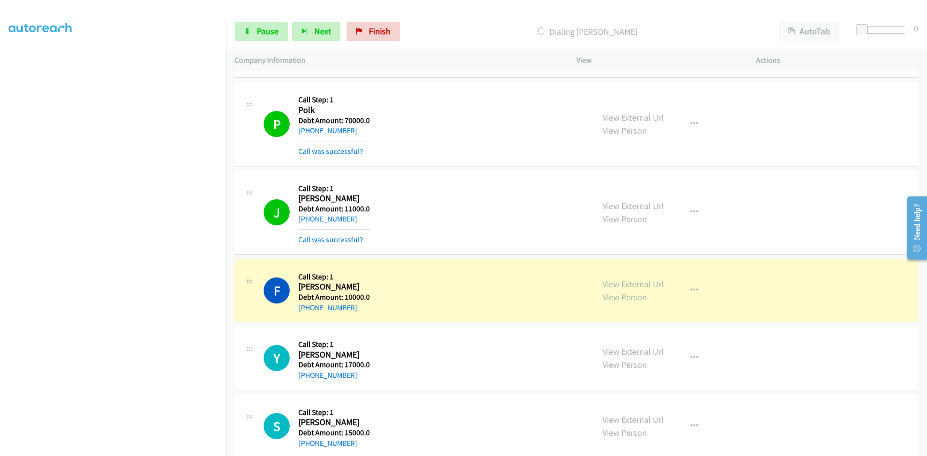
scroll to position [1883, 0]
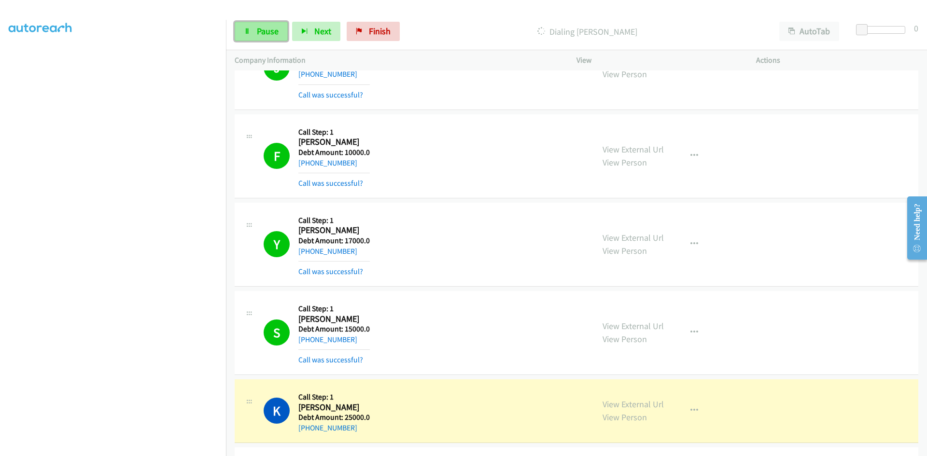
click at [263, 41] on link "Pause" at bounding box center [261, 31] width 53 height 19
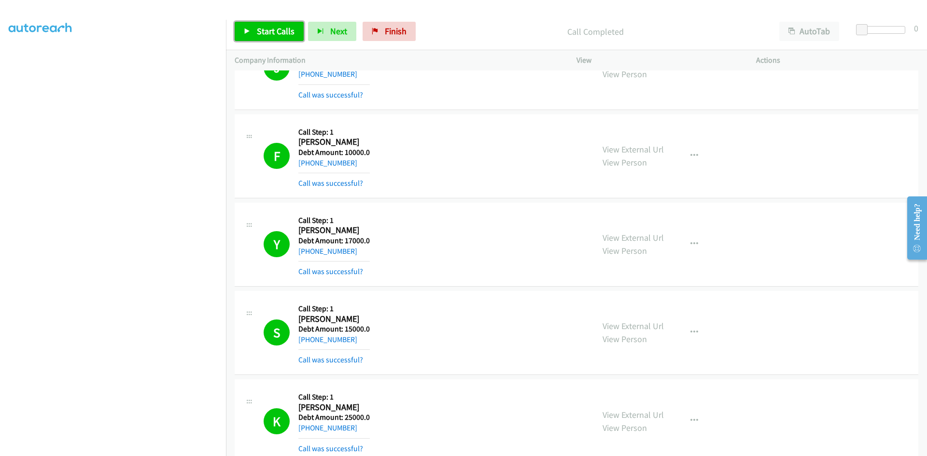
click at [253, 28] on link "Start Calls" at bounding box center [269, 31] width 69 height 19
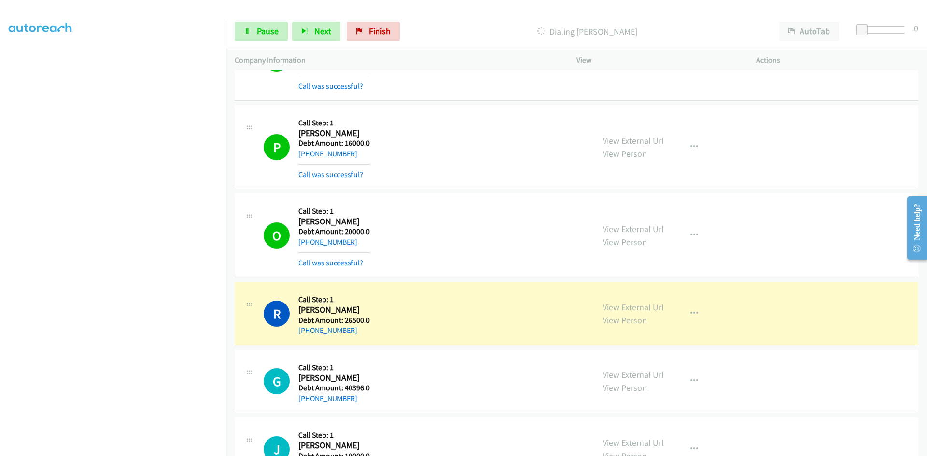
scroll to position [2318, 0]
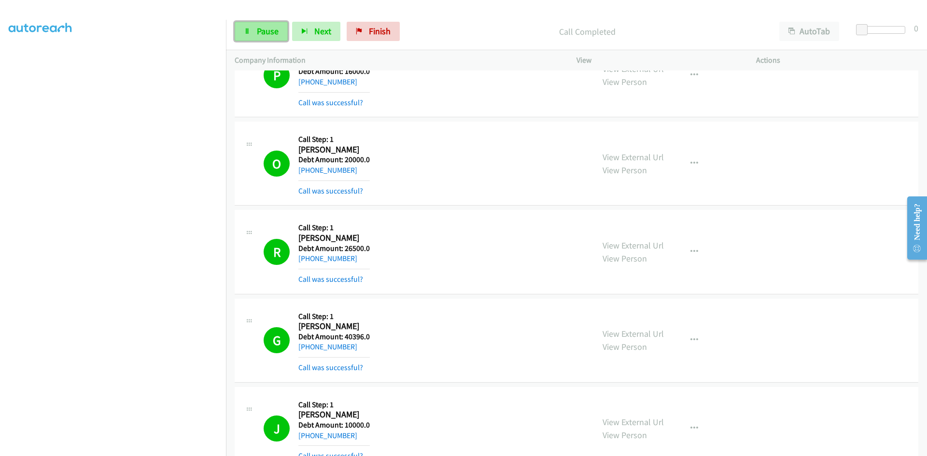
click at [250, 26] on link "Pause" at bounding box center [261, 31] width 53 height 19
click at [259, 28] on span "Start Calls" at bounding box center [276, 31] width 38 height 11
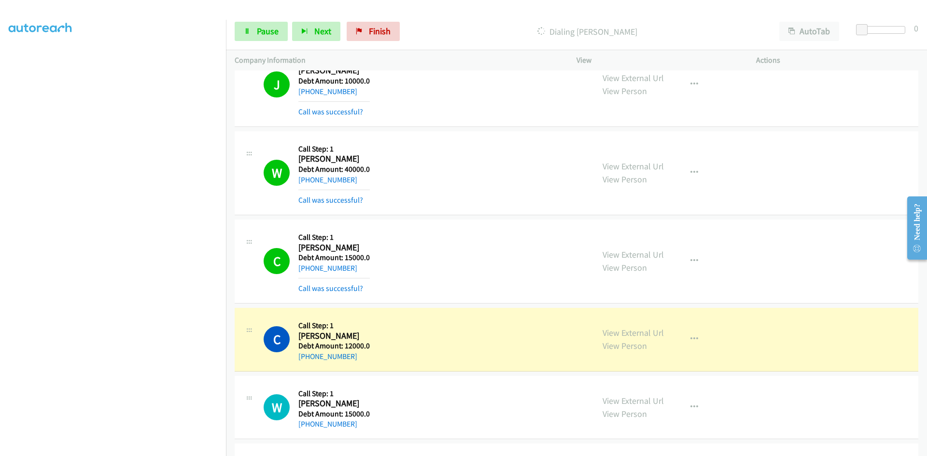
scroll to position [2753, 0]
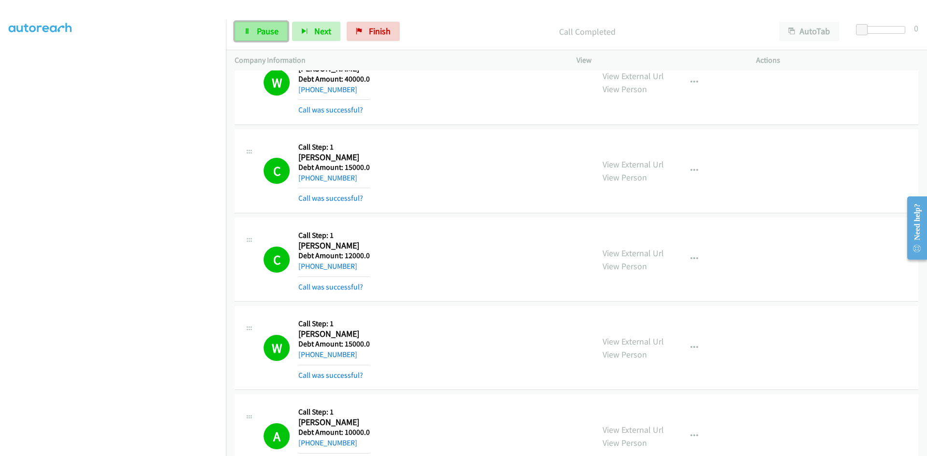
click at [264, 26] on span "Pause" at bounding box center [268, 31] width 22 height 11
click at [258, 25] on link "Start Calls" at bounding box center [269, 31] width 69 height 19
click at [257, 27] on span "Pause" at bounding box center [268, 31] width 22 height 11
click at [282, 30] on span "Start Calls" at bounding box center [276, 31] width 38 height 11
click at [272, 38] on link "Pause" at bounding box center [261, 31] width 53 height 19
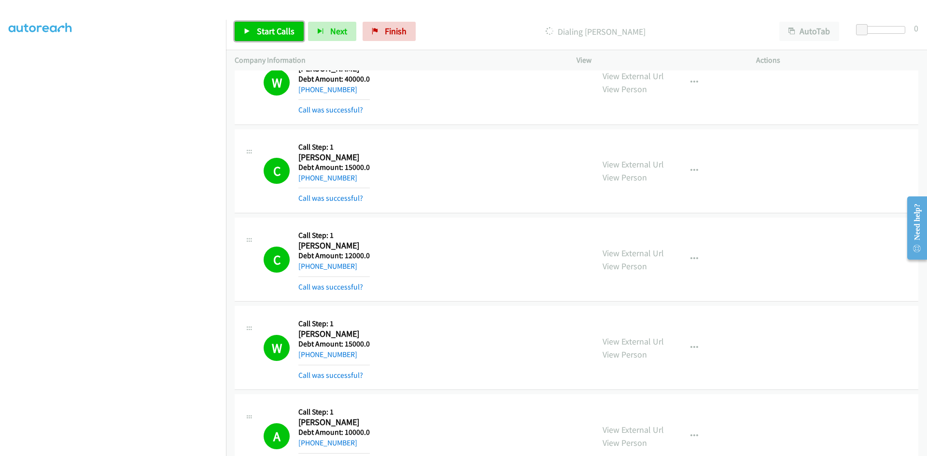
click at [267, 25] on link "Start Calls" at bounding box center [269, 31] width 69 height 19
click at [256, 29] on link "Pause" at bounding box center [261, 31] width 53 height 19
click at [278, 33] on span "Start Calls" at bounding box center [276, 31] width 38 height 11
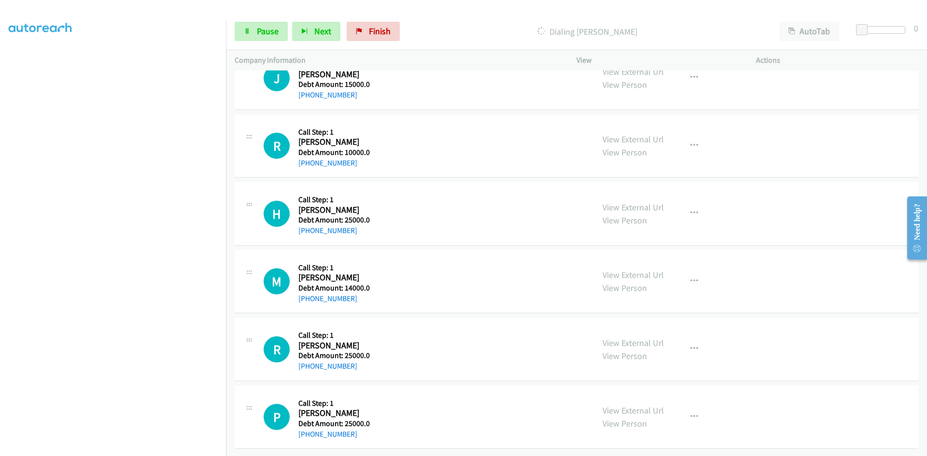
scroll to position [5808, 0]
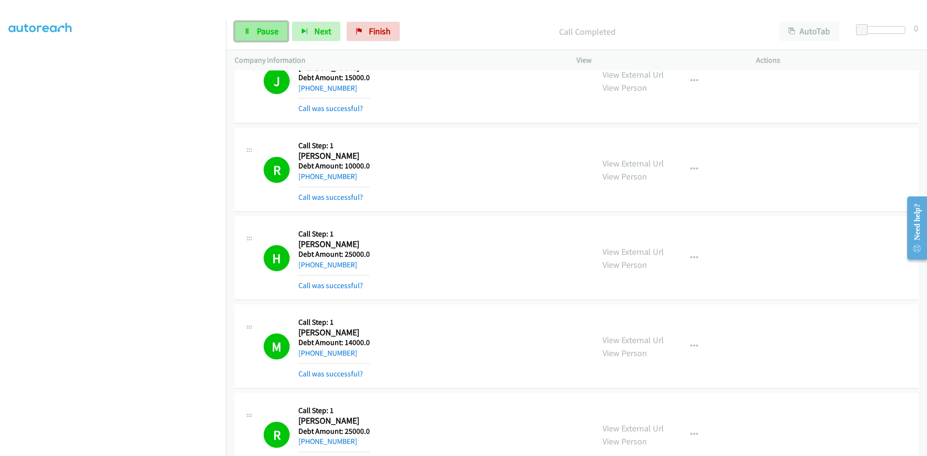
click at [257, 33] on span "Pause" at bounding box center [268, 31] width 22 height 11
click at [273, 35] on span "Start Calls" at bounding box center [276, 31] width 38 height 11
click at [269, 34] on span "Pause" at bounding box center [268, 31] width 22 height 11
click at [269, 33] on span "Start Calls" at bounding box center [276, 31] width 38 height 11
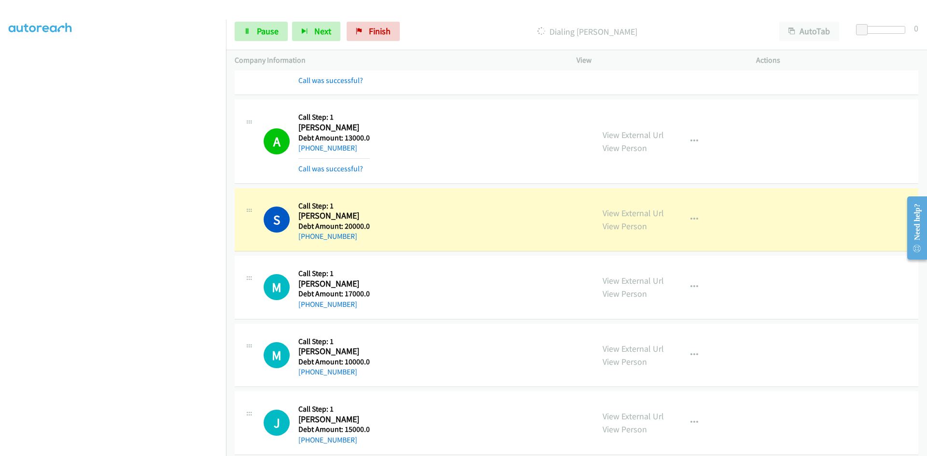
scroll to position [7257, 0]
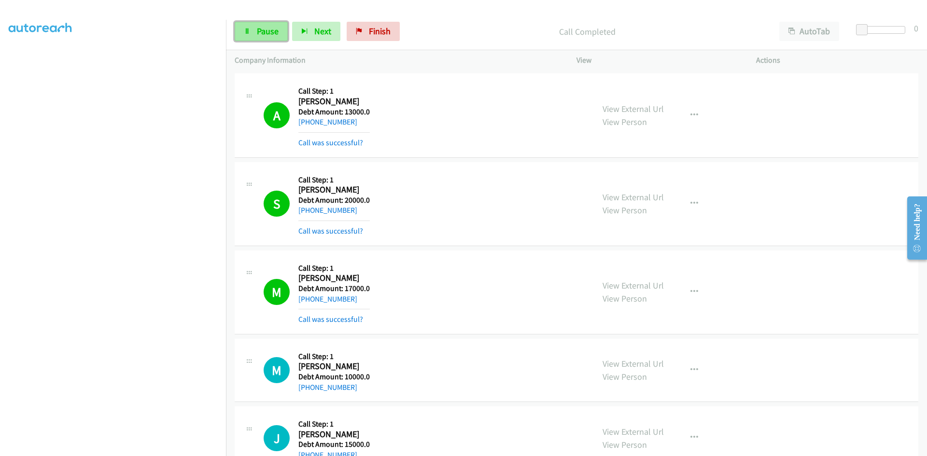
click at [259, 30] on span "Pause" at bounding box center [268, 31] width 22 height 11
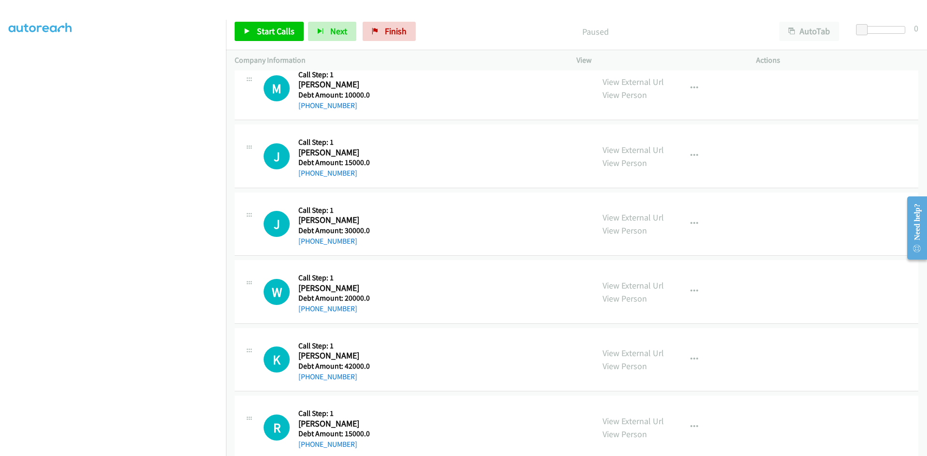
scroll to position [7644, 0]
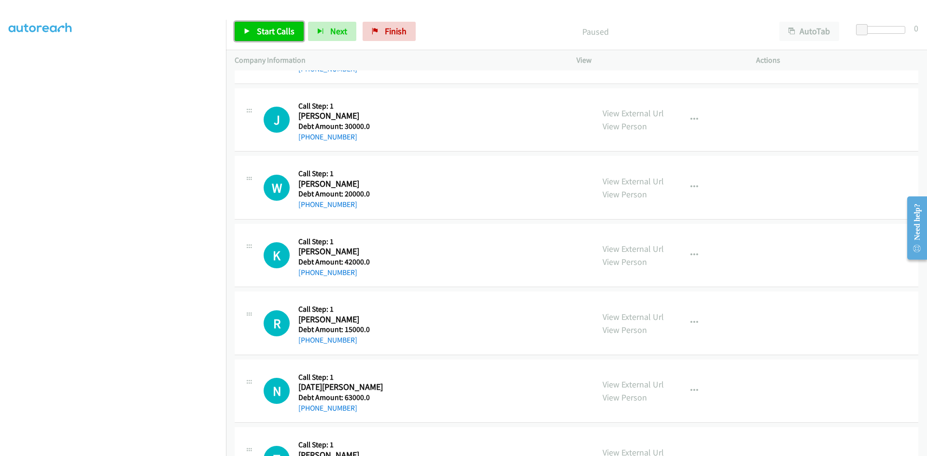
click at [260, 33] on span "Start Calls" at bounding box center [276, 31] width 38 height 11
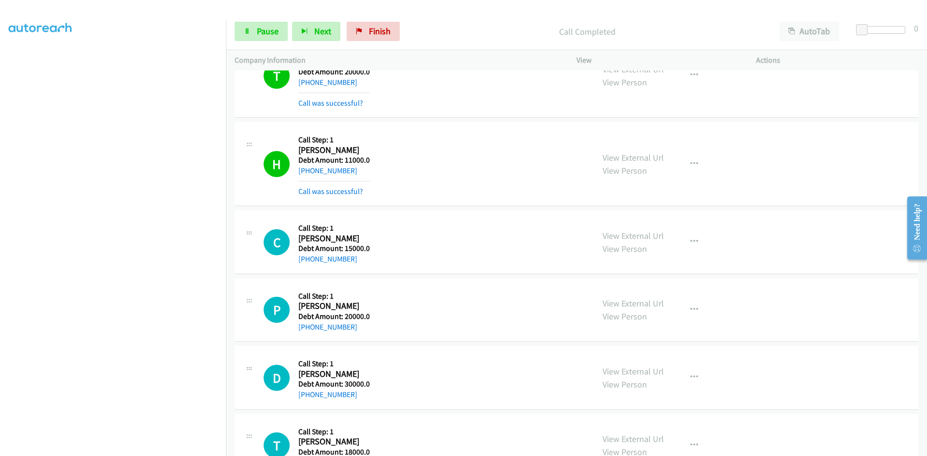
scroll to position [8233, 0]
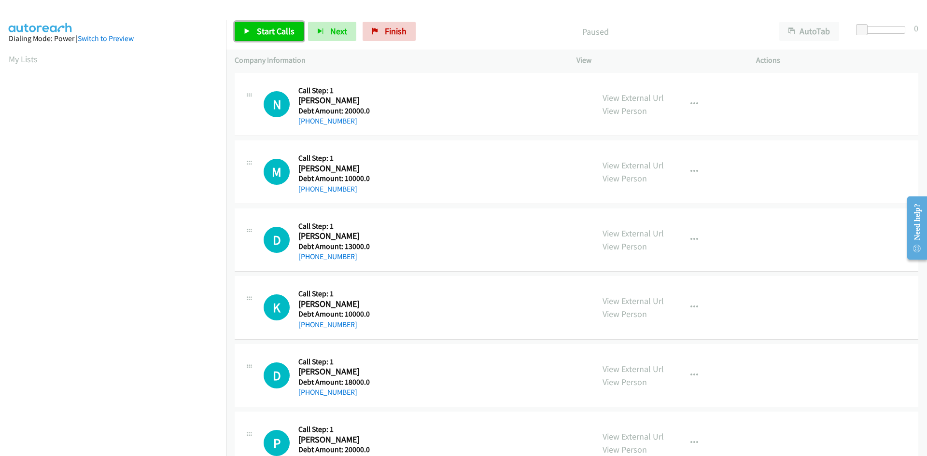
click at [278, 32] on span "Start Calls" at bounding box center [276, 31] width 38 height 11
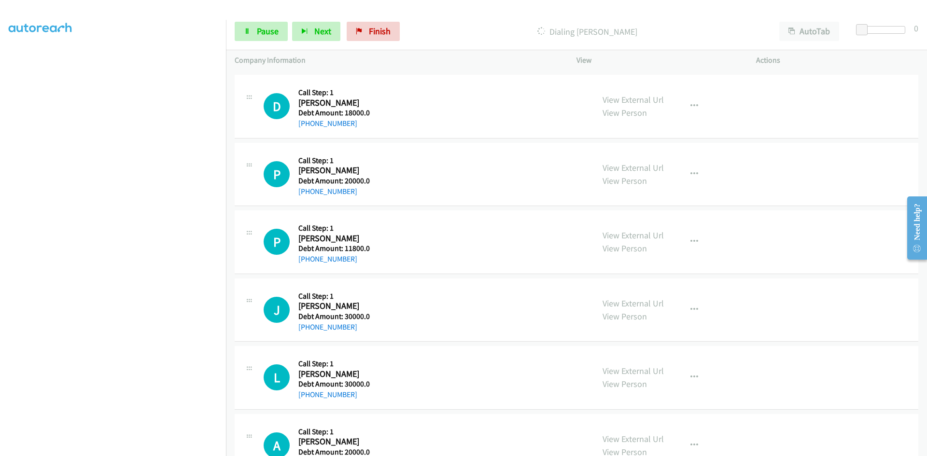
scroll to position [145, 0]
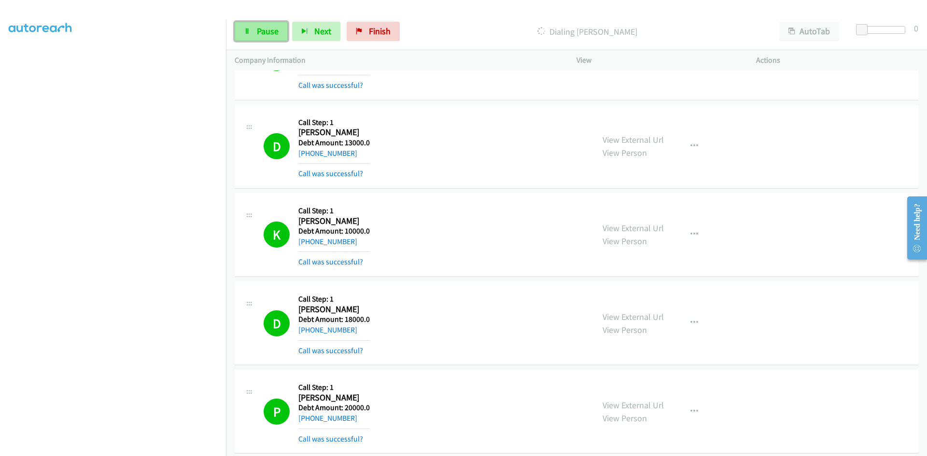
click at [256, 27] on link "Pause" at bounding box center [261, 31] width 53 height 19
click at [257, 29] on span "Start Calls" at bounding box center [276, 31] width 38 height 11
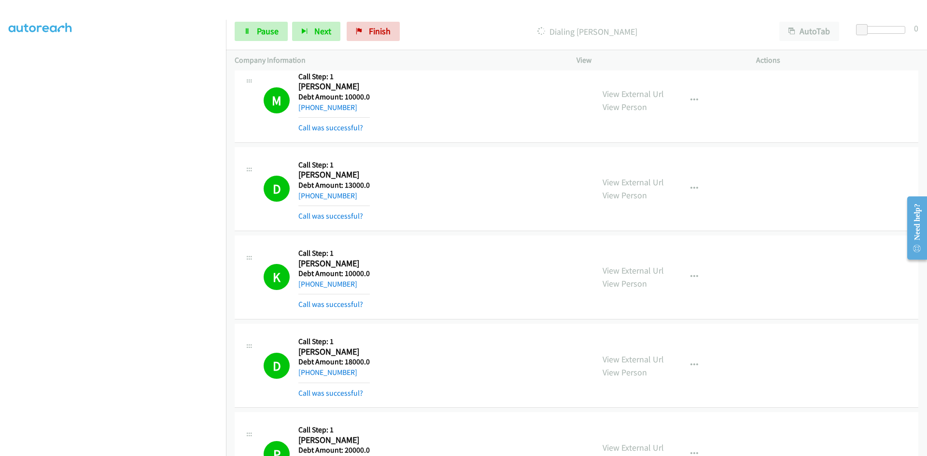
scroll to position [193, 0]
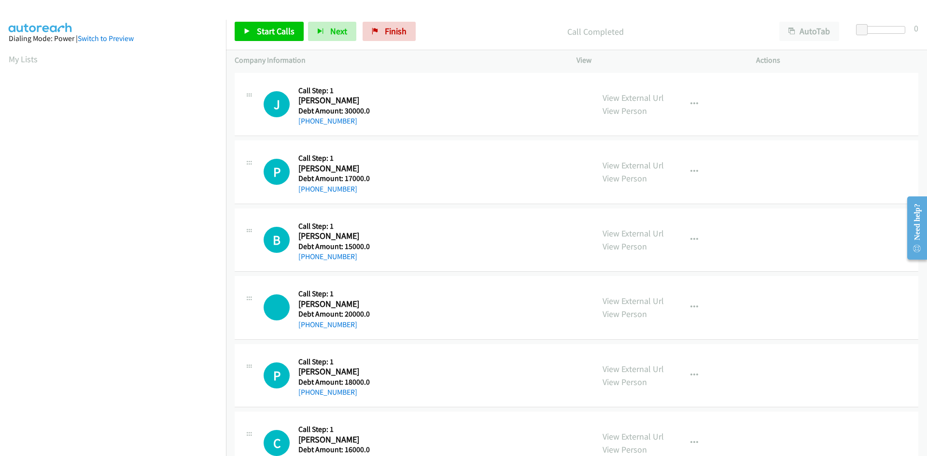
scroll to position [85, 0]
click at [262, 29] on span "Start Calls" at bounding box center [276, 31] width 38 height 11
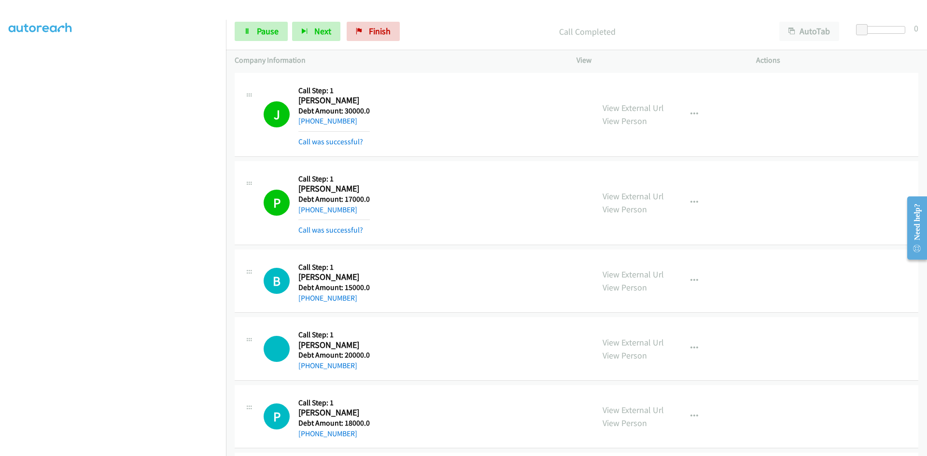
scroll to position [85, 0]
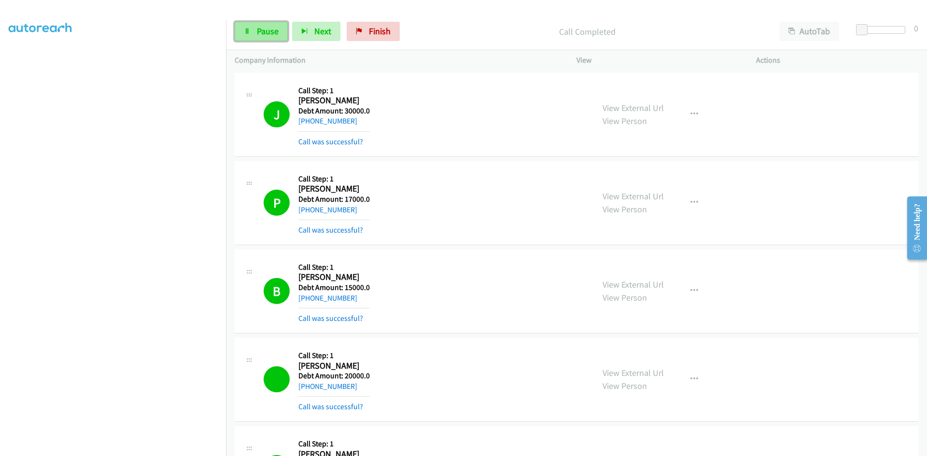
click at [256, 26] on link "Pause" at bounding box center [261, 31] width 53 height 19
click at [259, 30] on span "Start Calls" at bounding box center [276, 31] width 38 height 11
click at [264, 29] on span "Pause" at bounding box center [268, 31] width 22 height 11
click at [263, 27] on span "Start Calls" at bounding box center [276, 31] width 38 height 11
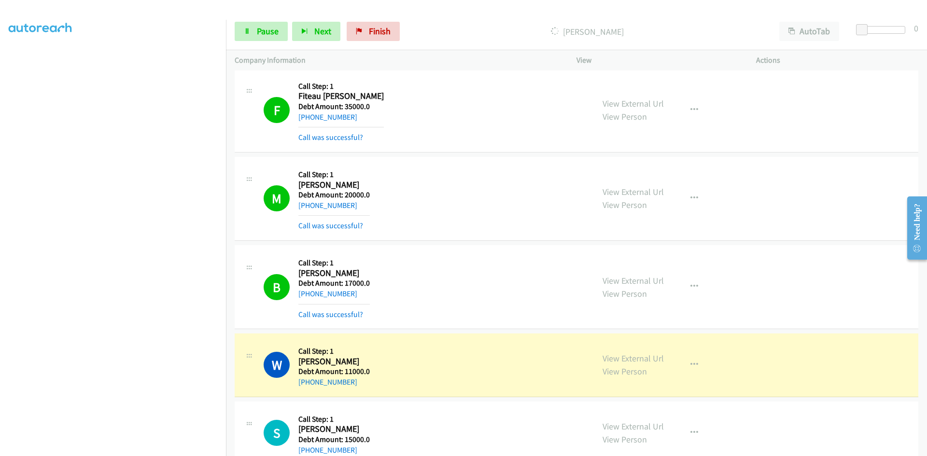
scroll to position [2125, 0]
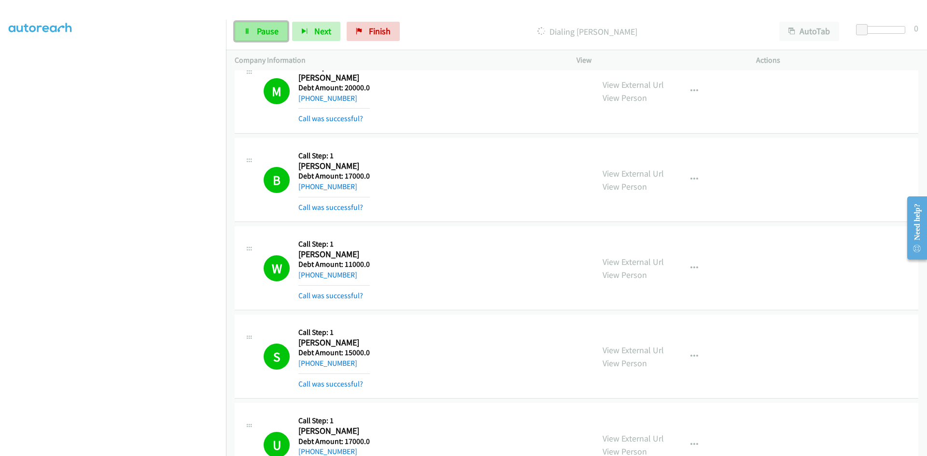
click at [271, 29] on span "Pause" at bounding box center [268, 31] width 22 height 11
click at [265, 35] on span "Start Calls" at bounding box center [276, 31] width 38 height 11
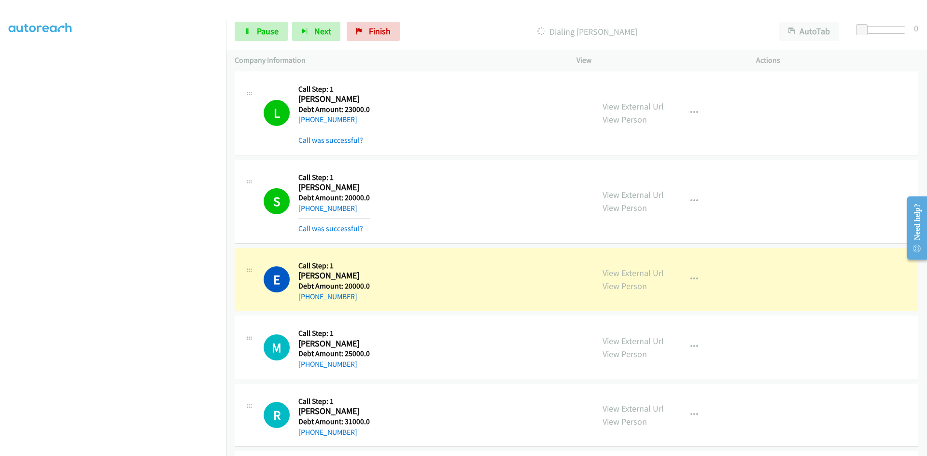
scroll to position [2704, 0]
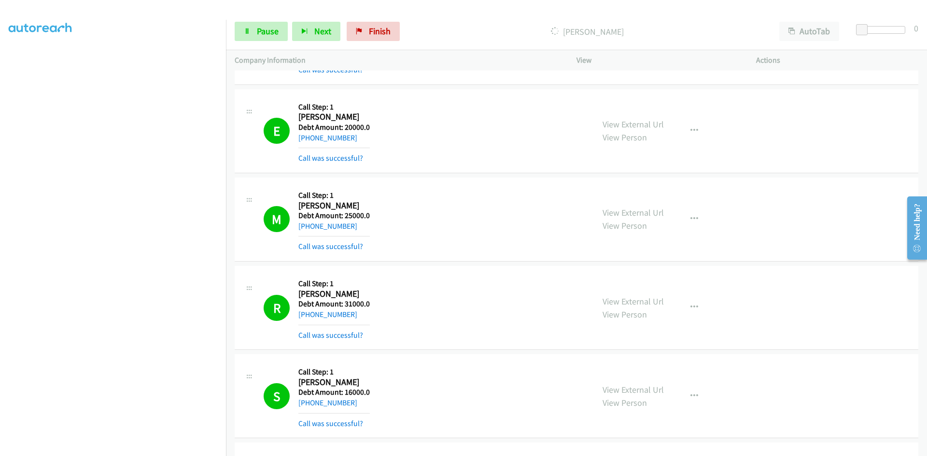
click at [775, 400] on div "View External Url View Person View External Url Schedule/Manage Callback Skip C…" at bounding box center [688, 396] width 188 height 66
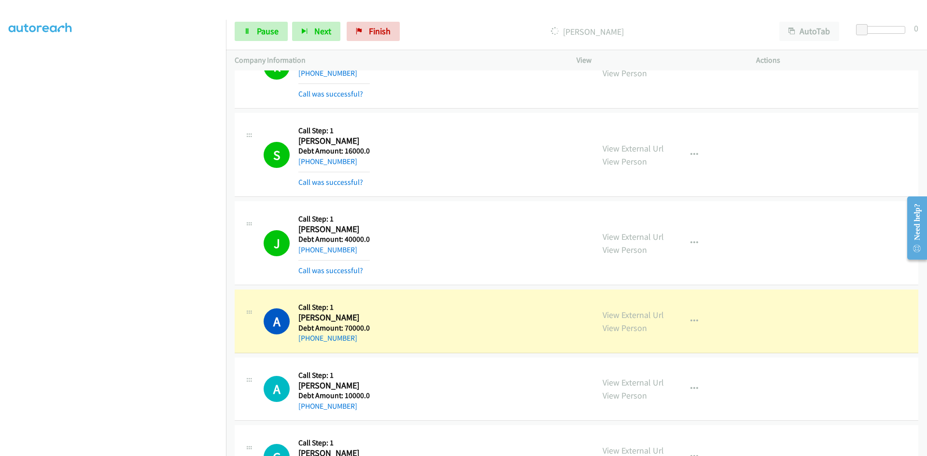
scroll to position [3091, 0]
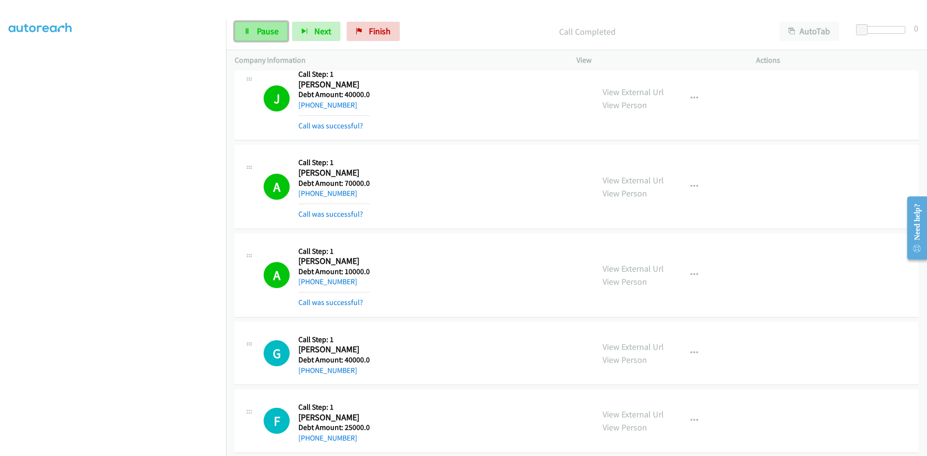
click at [250, 29] on icon at bounding box center [247, 31] width 7 height 7
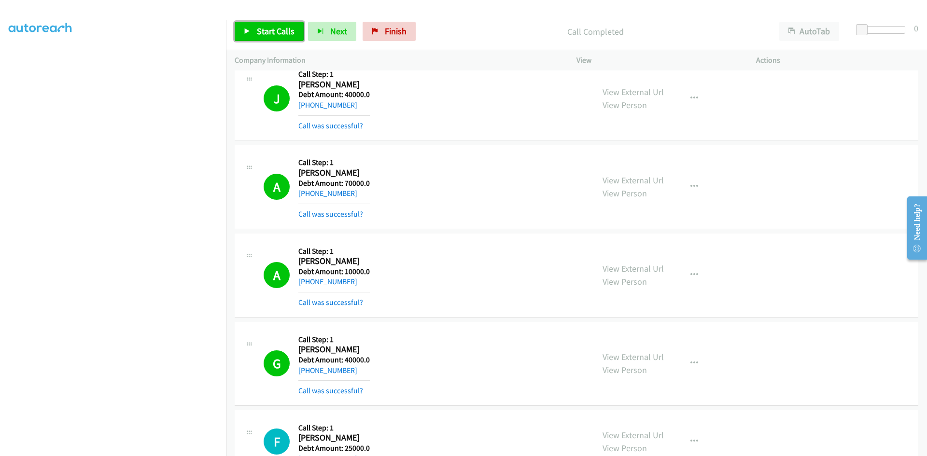
click at [273, 34] on span "Start Calls" at bounding box center [276, 31] width 38 height 11
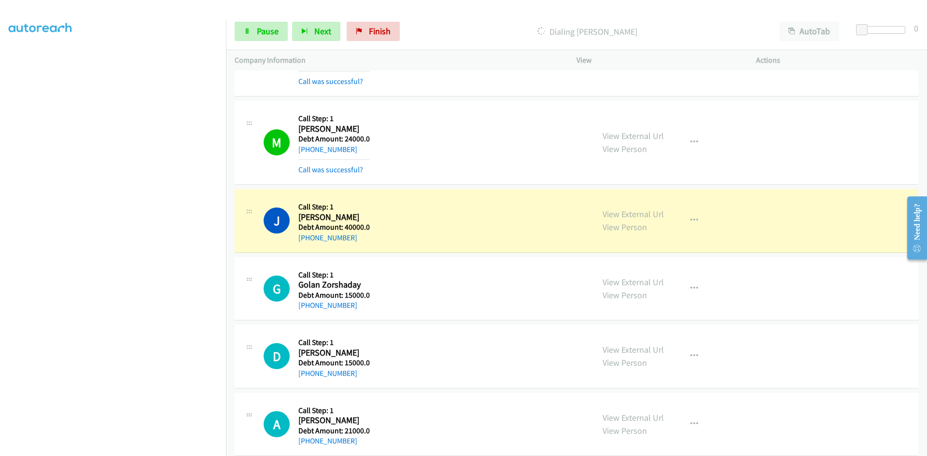
scroll to position [4202, 0]
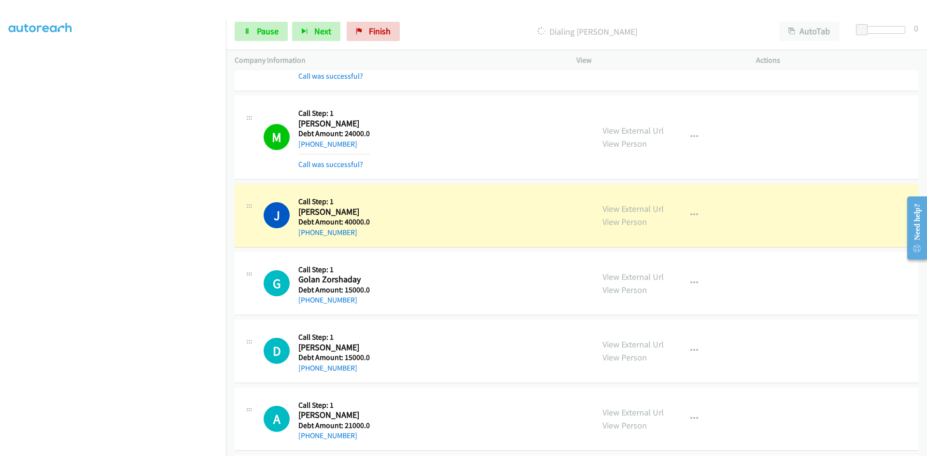
click at [735, 409] on div "View External Url View Person View External Url Schedule/Manage Callback Skip C…" at bounding box center [688, 419] width 188 height 46
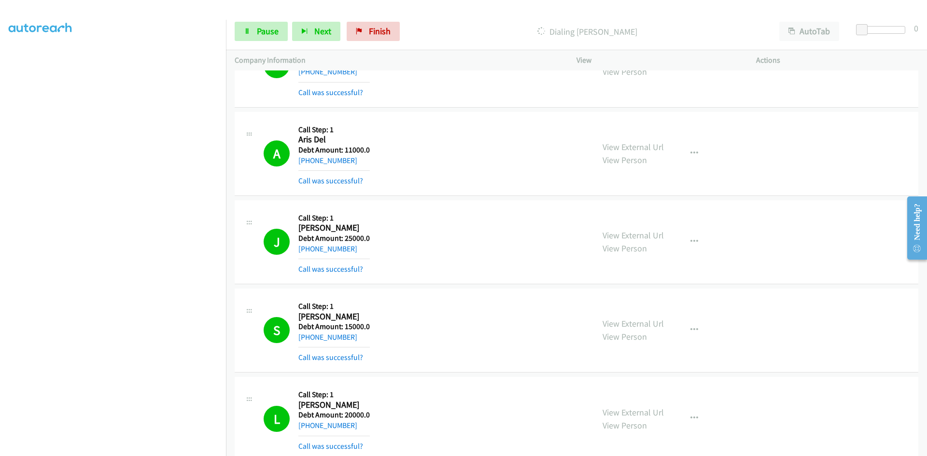
scroll to position [4733, 0]
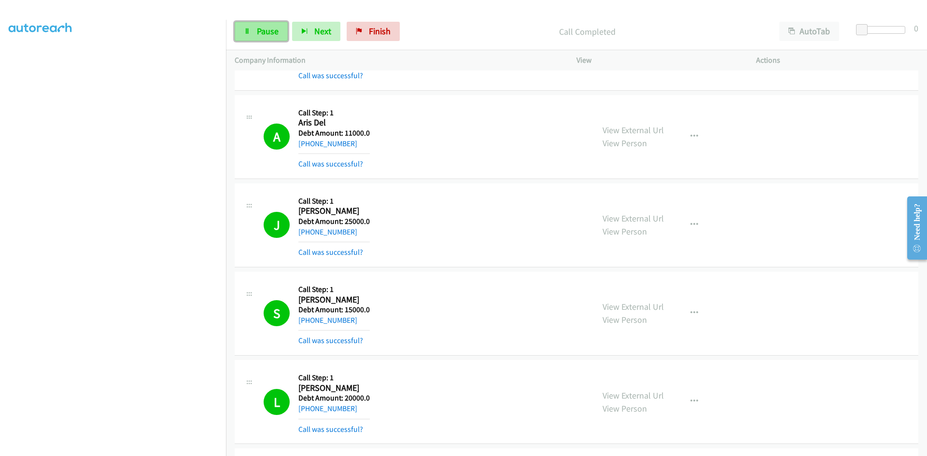
click at [262, 34] on span "Pause" at bounding box center [268, 31] width 22 height 11
click at [259, 28] on span "Start Calls" at bounding box center [276, 31] width 38 height 11
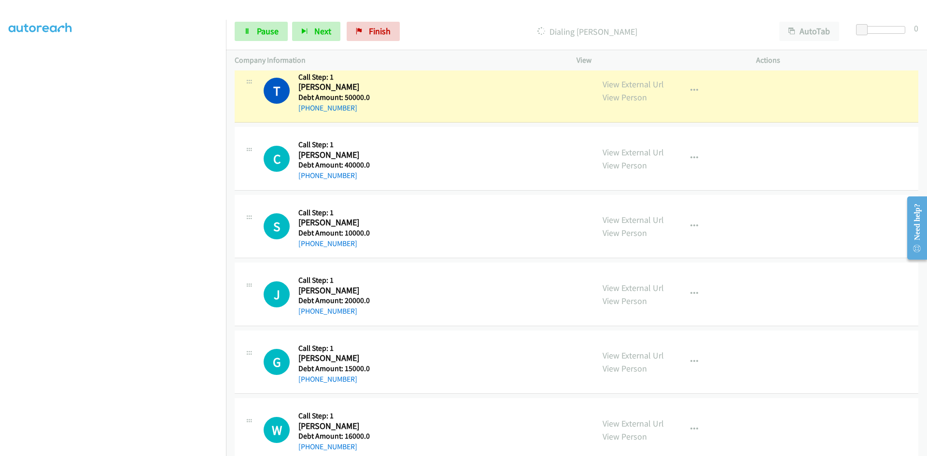
scroll to position [5602, 0]
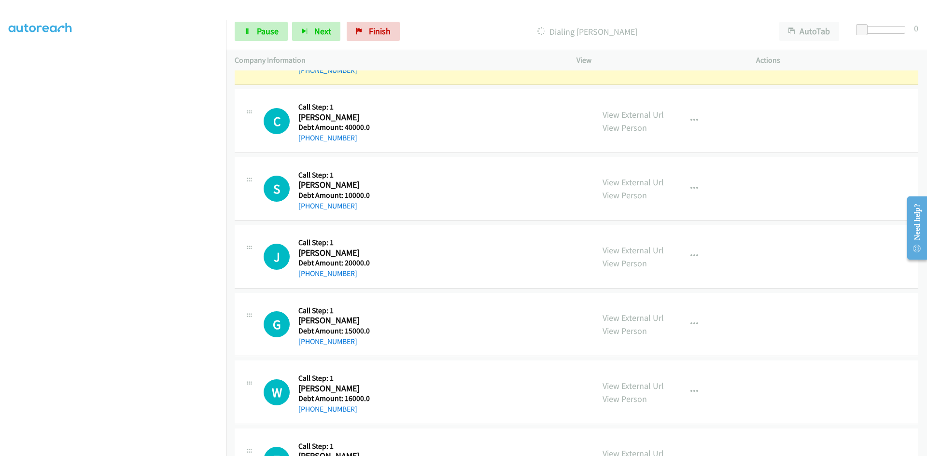
click at [751, 396] on div "View External Url View Person View External Url Schedule/Manage Callback Skip C…" at bounding box center [688, 392] width 188 height 46
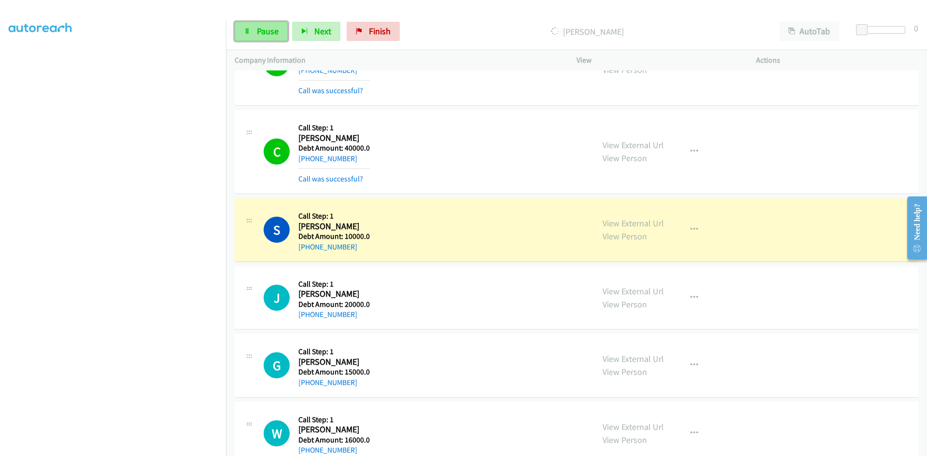
click at [254, 37] on link "Pause" at bounding box center [261, 31] width 53 height 19
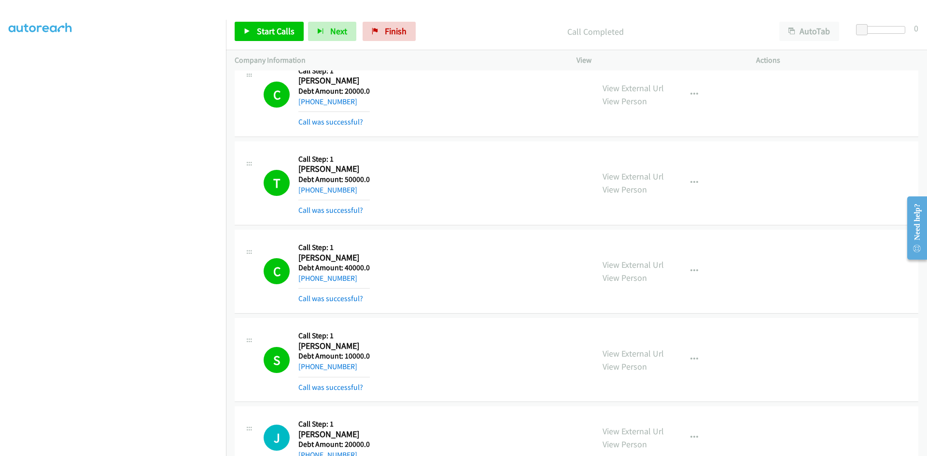
scroll to position [5409, 0]
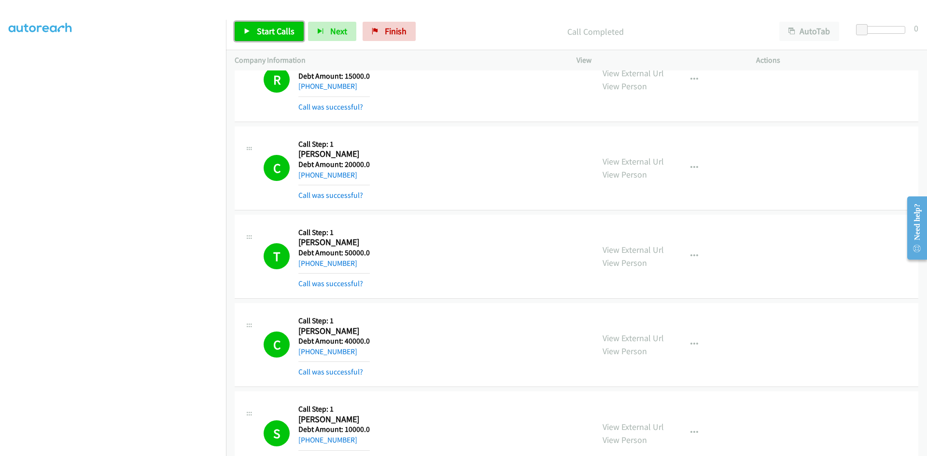
click at [282, 24] on link "Start Calls" at bounding box center [269, 31] width 69 height 19
click at [750, 337] on div "View External Url View Person View External Url Schedule/Manage Callback Skip C…" at bounding box center [688, 345] width 188 height 66
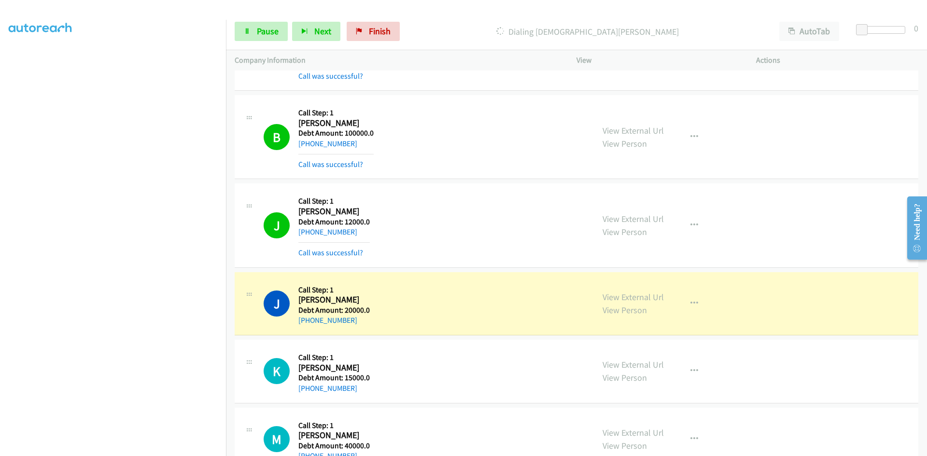
scroll to position [6665, 0]
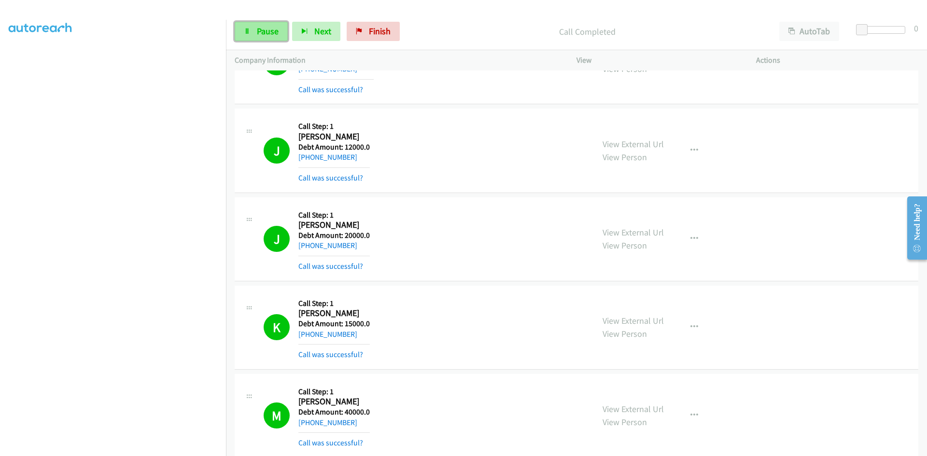
click at [255, 29] on link "Pause" at bounding box center [261, 31] width 53 height 19
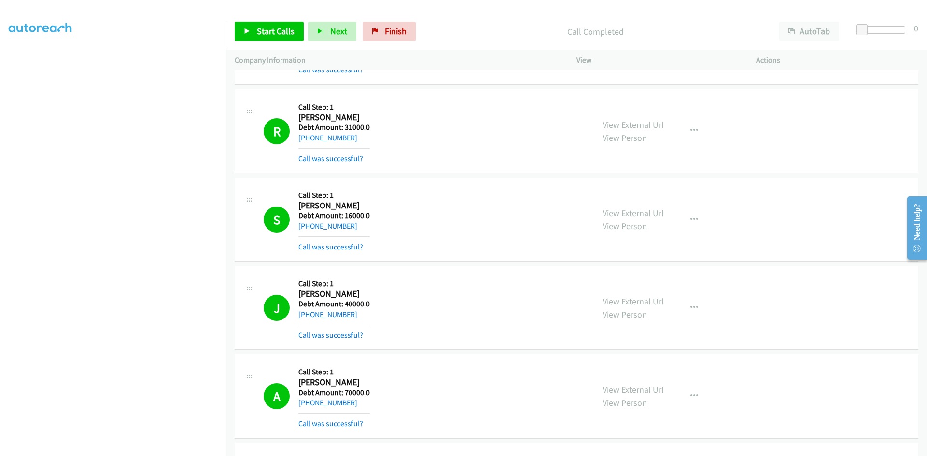
scroll to position [2801, 0]
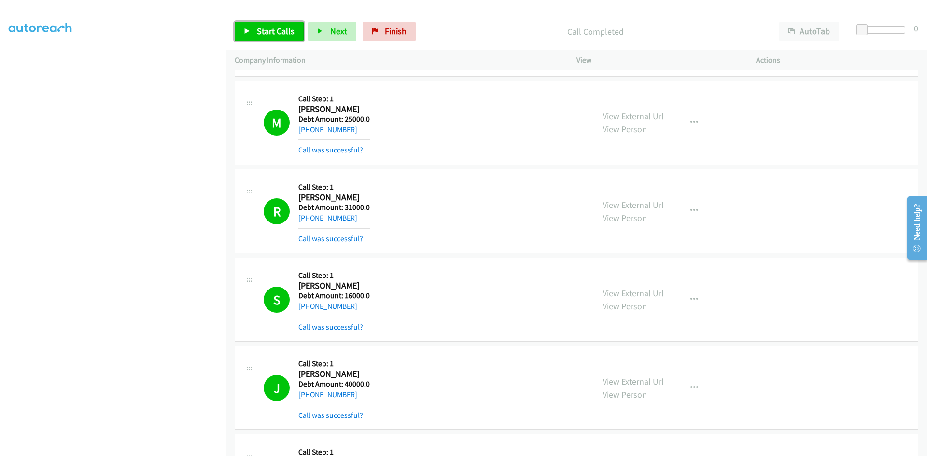
click at [267, 30] on span "Start Calls" at bounding box center [276, 31] width 38 height 11
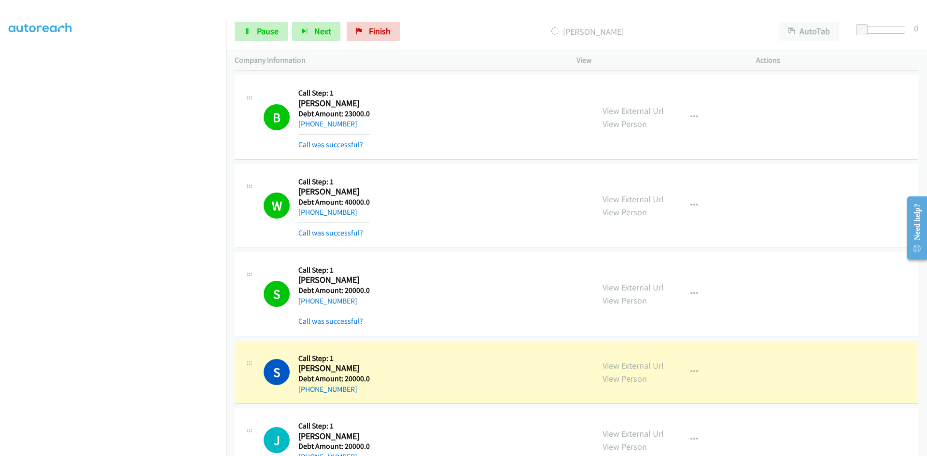
scroll to position [8210, 0]
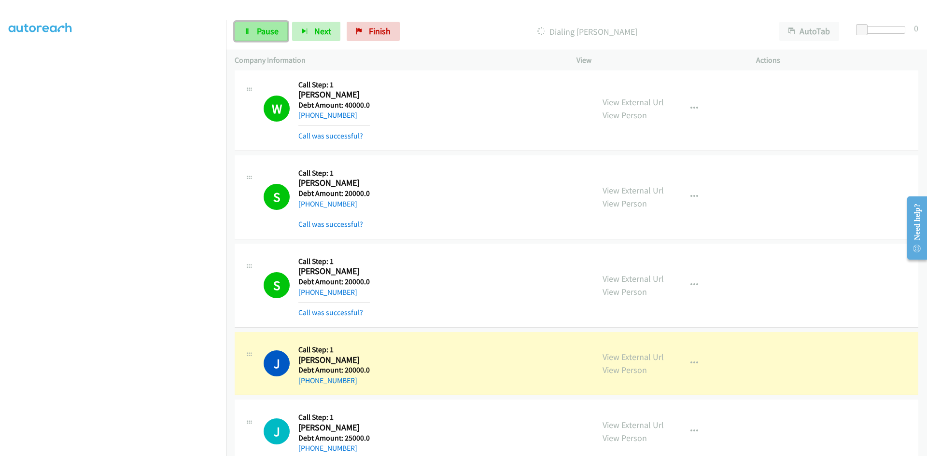
click at [268, 28] on span "Pause" at bounding box center [268, 31] width 22 height 11
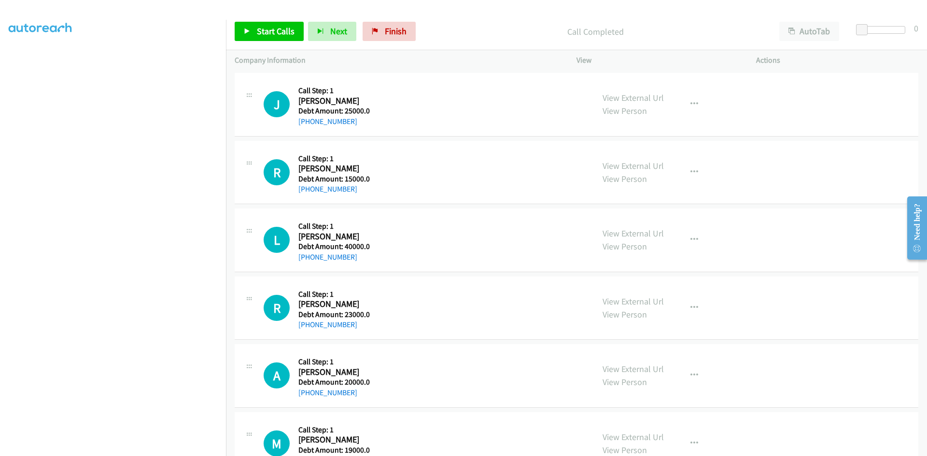
scroll to position [8451, 0]
